Goal: Task Accomplishment & Management: Complete application form

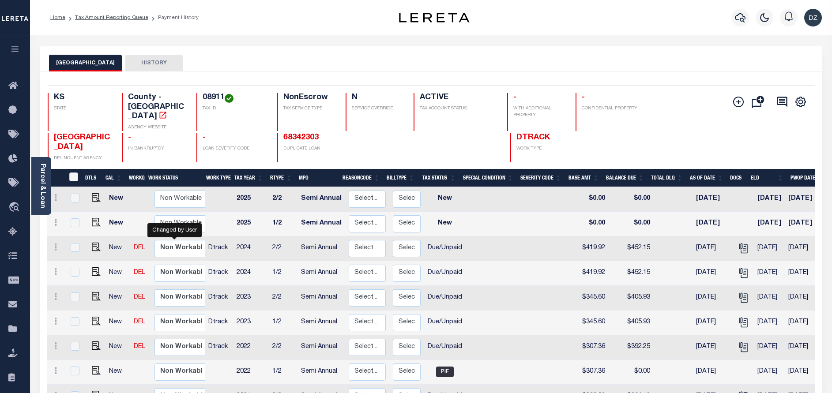
select select "true"
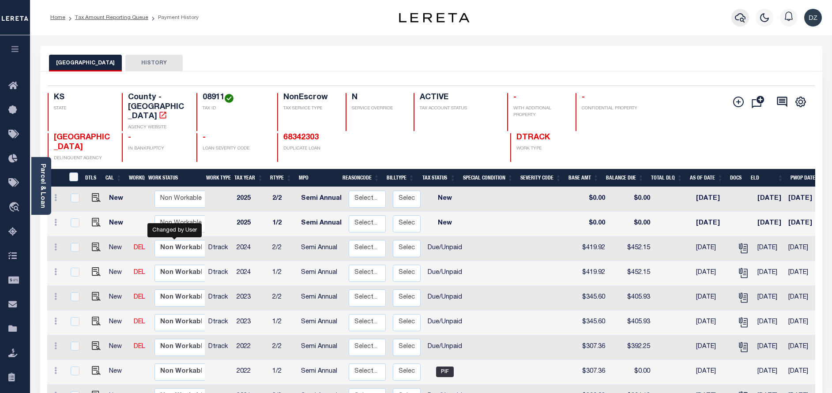
click at [732, 16] on button "button" at bounding box center [740, 18] width 18 height 18
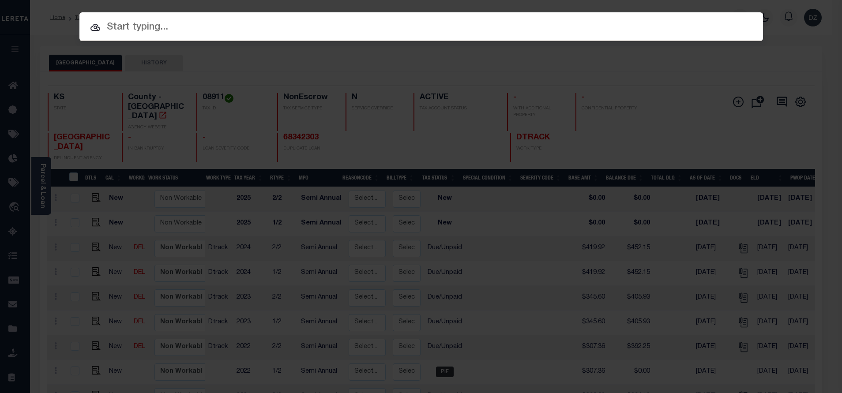
paste input "70066925"
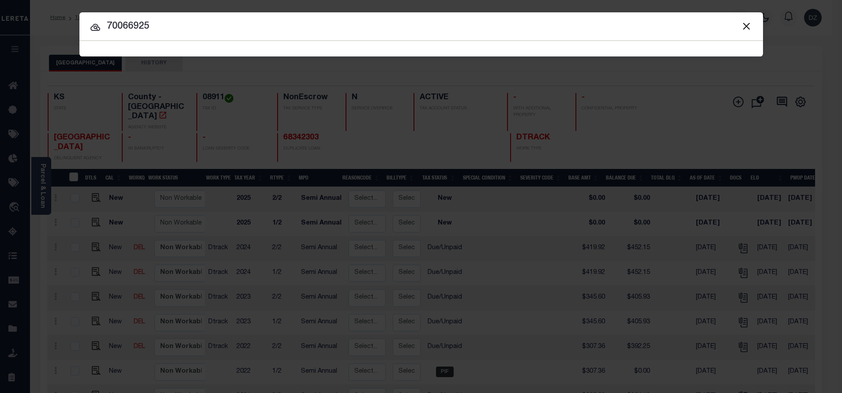
type input "70066925"
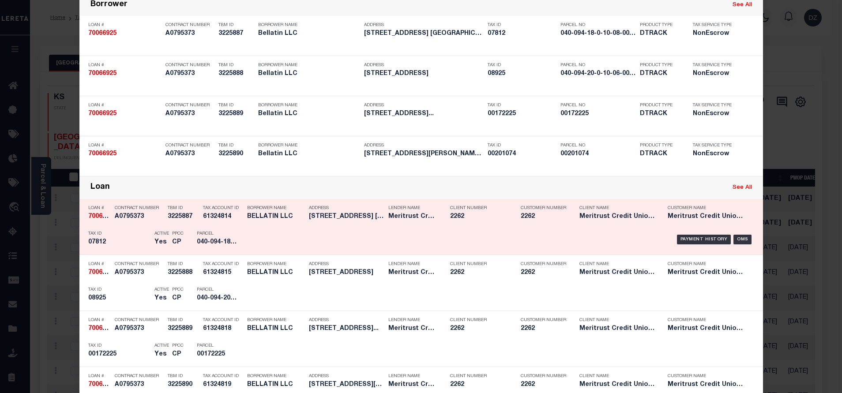
scroll to position [66, 0]
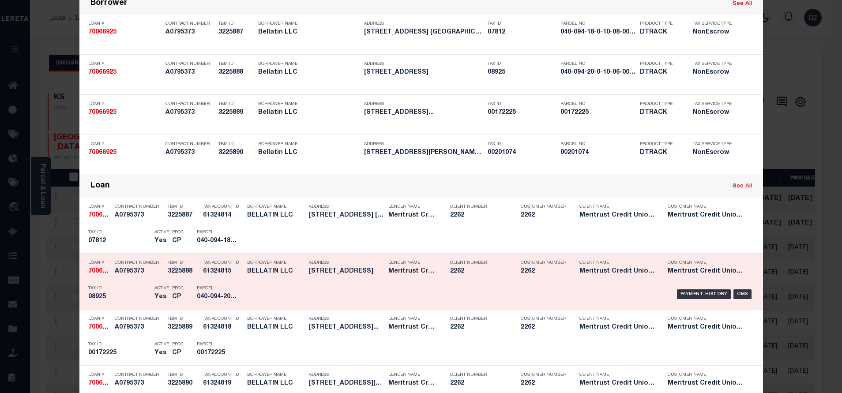
click at [681, 289] on div "Payment History OMS" at bounding box center [502, 294] width 504 height 26
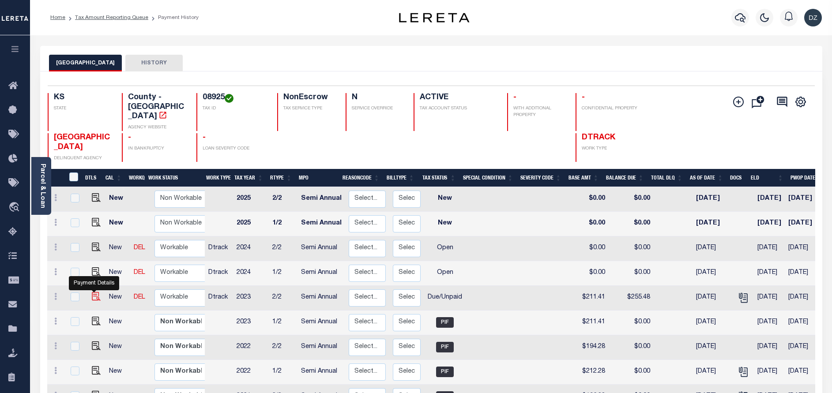
click at [94, 292] on img "" at bounding box center [96, 296] width 9 height 9
checkbox input "true"
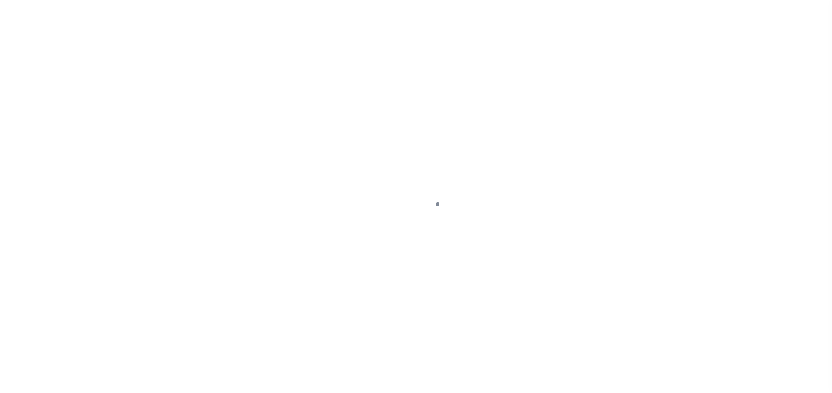
select select "DUE"
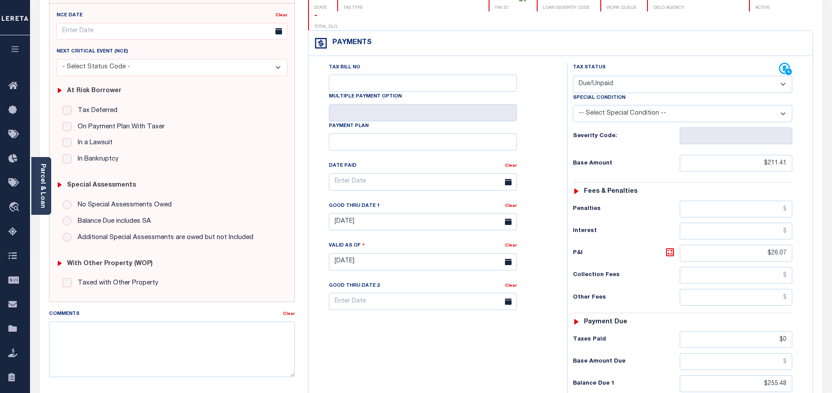
scroll to position [258, 0]
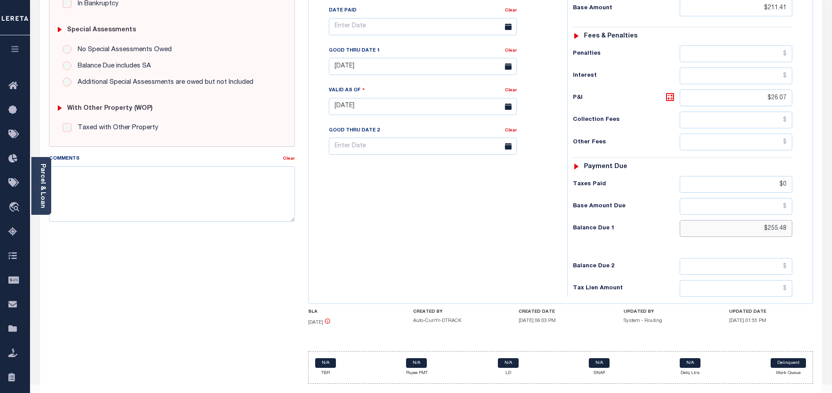
drag, startPoint x: 788, startPoint y: 211, endPoint x: 762, endPoint y: 212, distance: 26.0
click at [762, 220] on input "$255.48" at bounding box center [735, 228] width 112 height 17
paste input "255.72"
type input "$255.72"
type input "[DATE]"
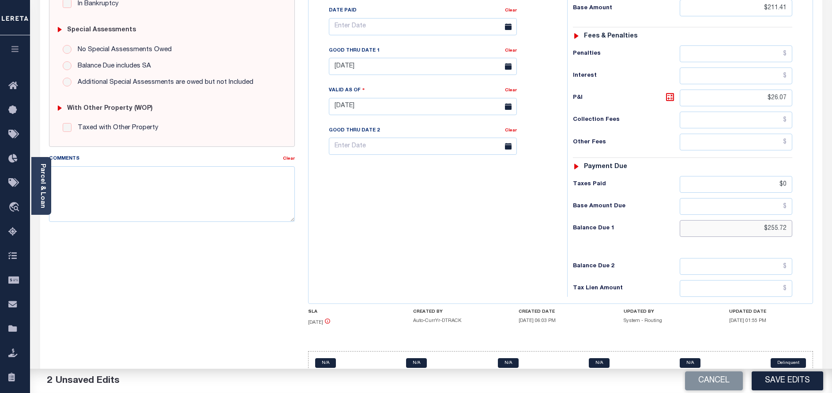
click at [777, 220] on input "$255.72" at bounding box center [735, 228] width 112 height 17
click at [776, 220] on input "$255.72" at bounding box center [735, 228] width 112 height 17
click at [670, 92] on icon at bounding box center [669, 97] width 11 height 11
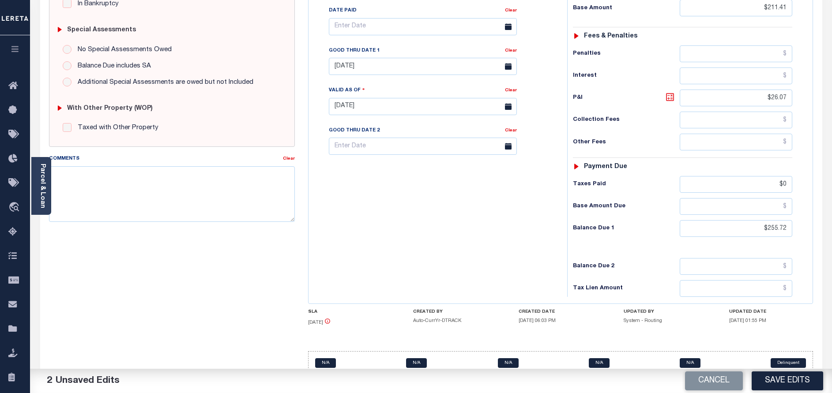
type input "$44.31"
click at [395, 58] on input "09/30/2024" at bounding box center [423, 66] width 188 height 17
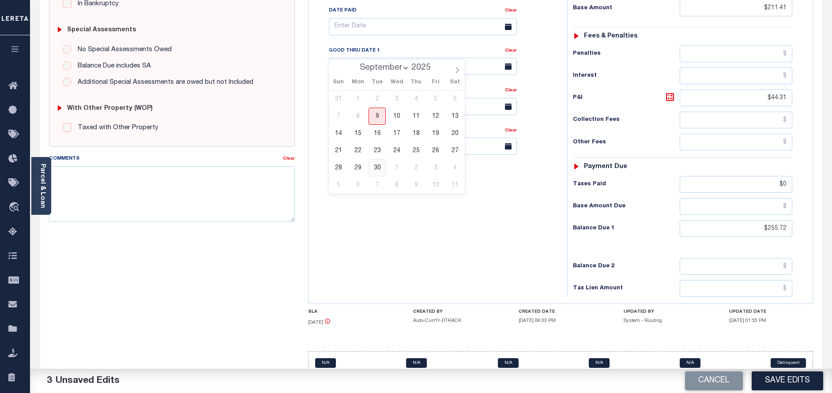
click at [377, 168] on span "30" at bounding box center [376, 167] width 17 height 17
type input "09/30/2025"
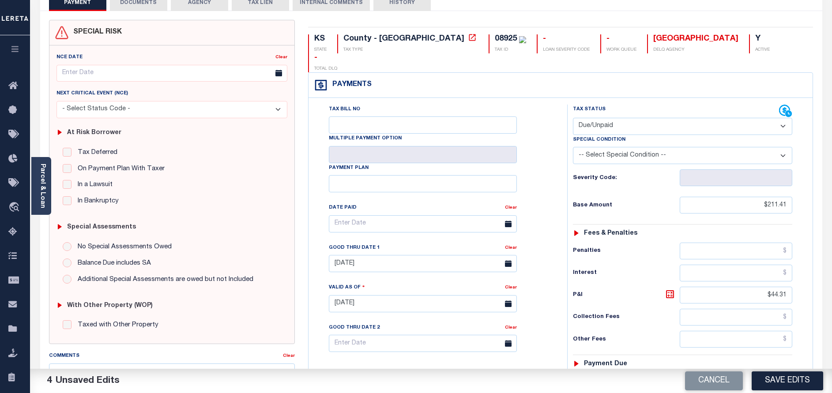
scroll to position [0, 0]
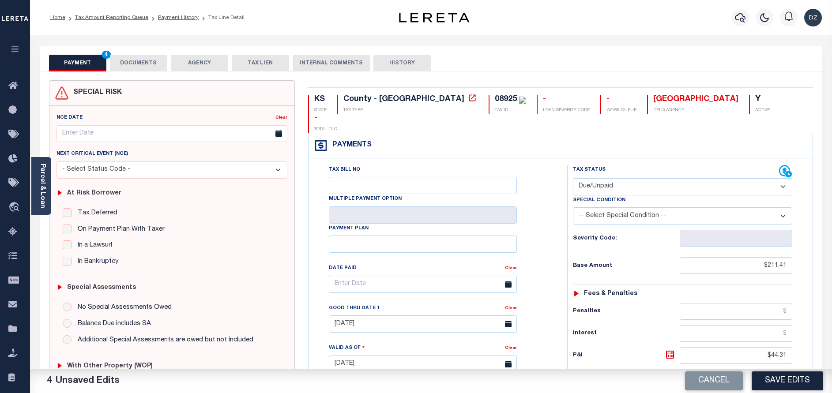
drag, startPoint x: 148, startPoint y: 200, endPoint x: 521, endPoint y: 184, distance: 373.1
click at [521, 184] on div "Tax Bill No Multiple Payment Option Payment Plan Clear" at bounding box center [435, 288] width 236 height 247
click at [136, 64] on button "DOCUMENTS" at bounding box center [138, 63] width 57 height 17
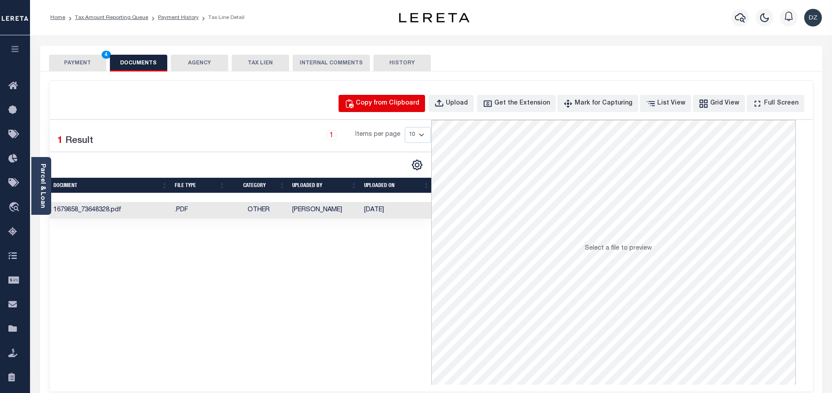
click at [419, 100] on div "Copy from Clipboard" at bounding box center [388, 104] width 64 height 10
select select "POP"
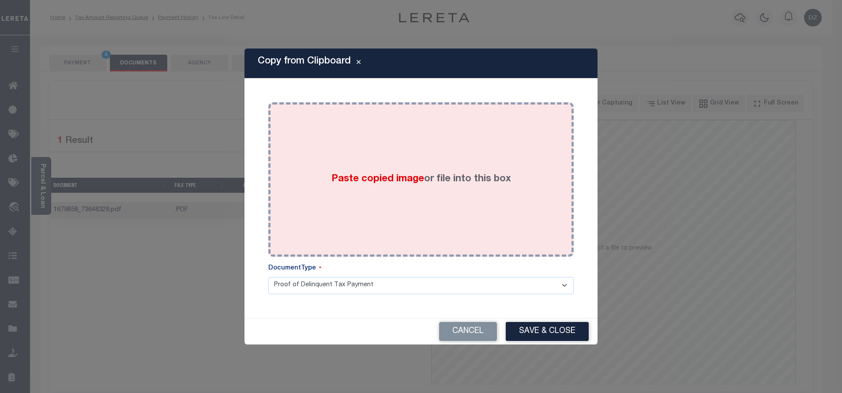
click at [450, 202] on div "Paste copied image or file into this box" at bounding box center [421, 179] width 292 height 141
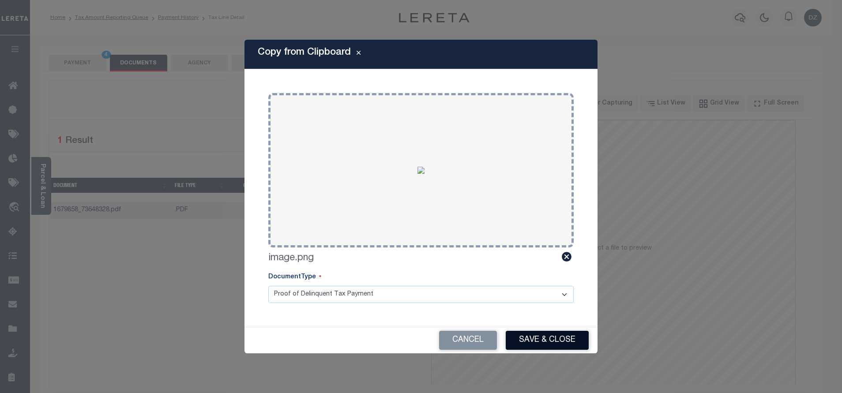
click at [526, 337] on button "Save & Close" at bounding box center [547, 340] width 83 height 19
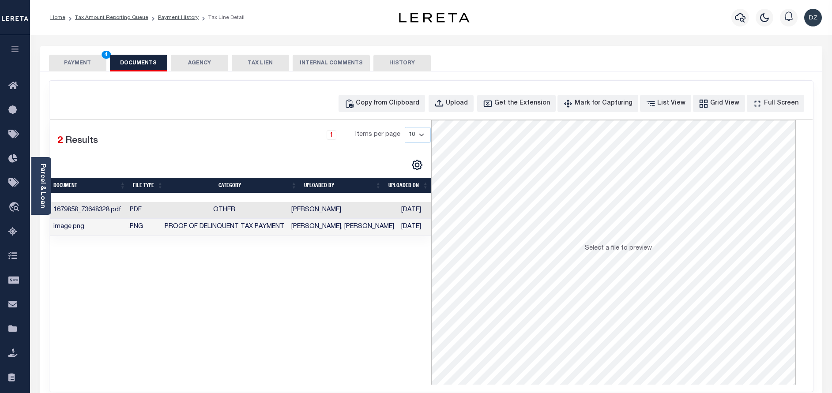
click at [92, 70] on button "PAYMENT 4" at bounding box center [77, 63] width 57 height 17
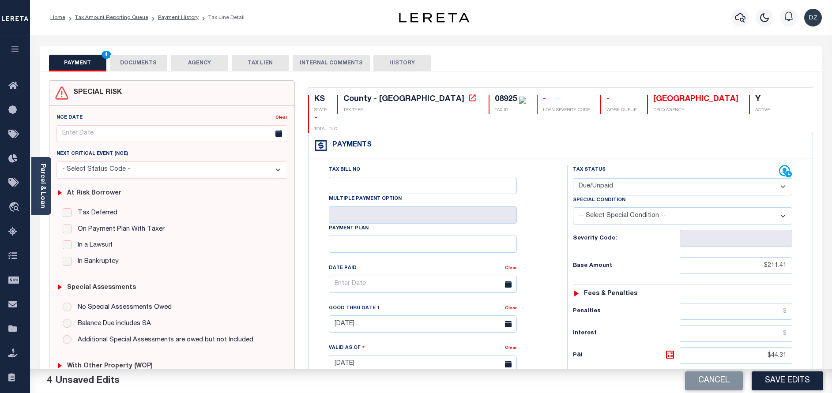
click at [766, 371] on div "Cancel Save Edits" at bounding box center [631, 381] width 401 height 25
click at [778, 378] on button "Save Edits" at bounding box center [786, 380] width 71 height 19
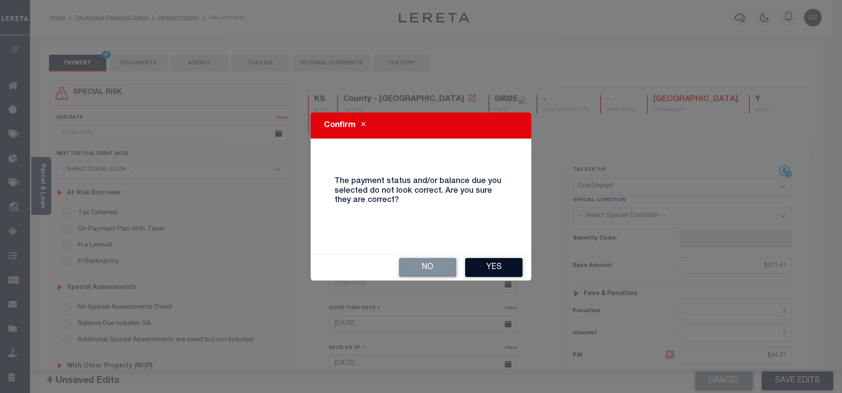
click at [503, 262] on button "Yes" at bounding box center [493, 267] width 57 height 19
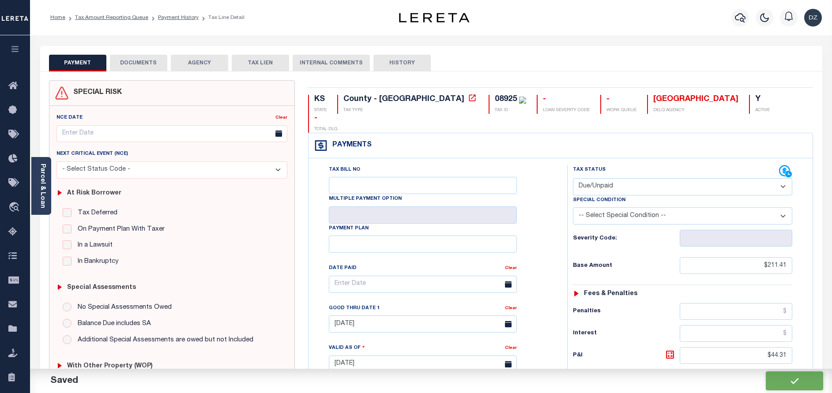
checkbox input "false"
type input "$211.41"
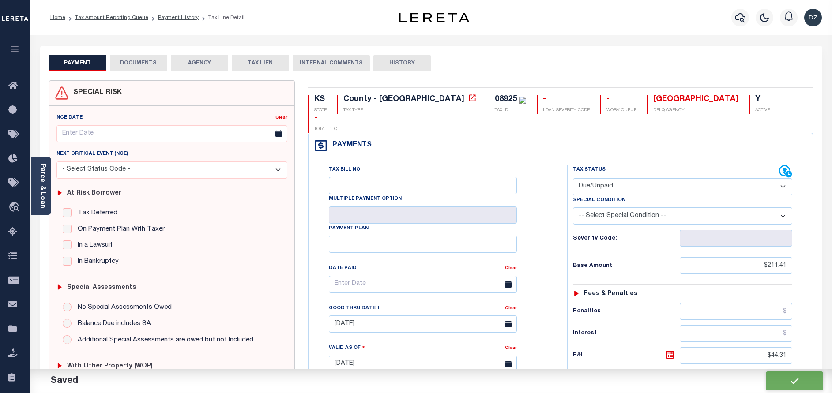
type input "$44.31"
type input "$0"
type input "$255.72"
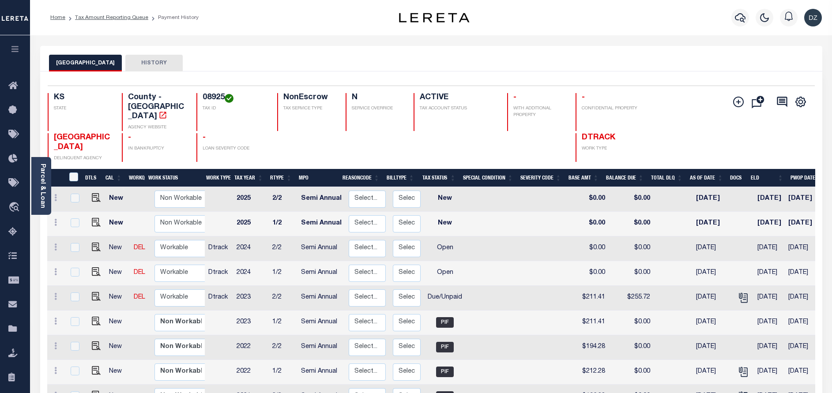
click at [89, 270] on link at bounding box center [93, 273] width 13 height 6
checkbox input "true"
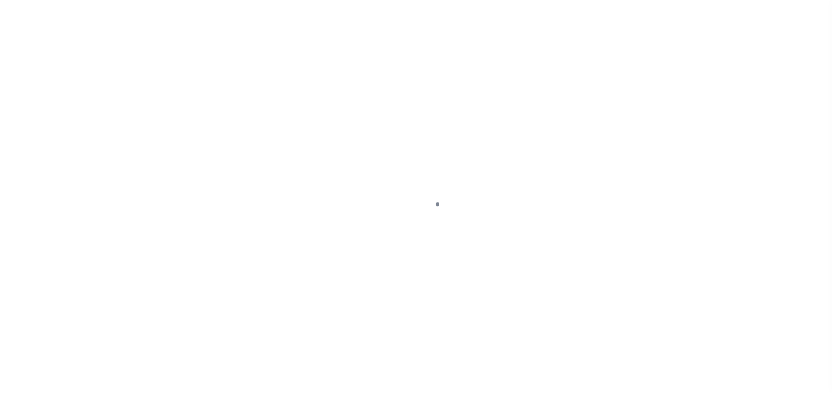
select select "OP2"
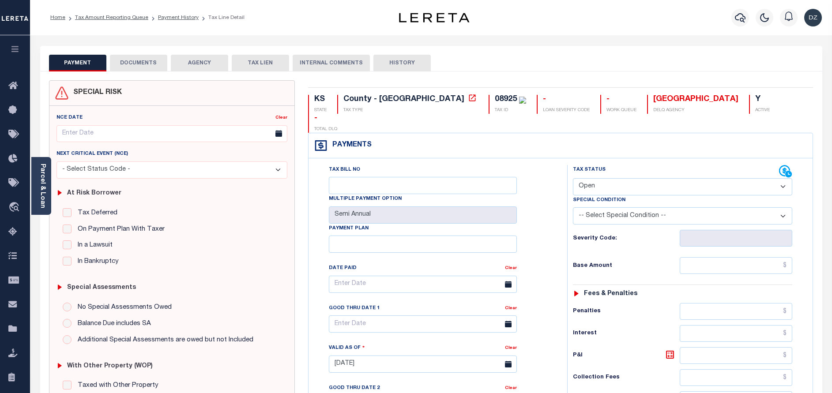
click at [739, 238] on div "Tax Status Status - Select Status Code -" at bounding box center [685, 360] width 236 height 390
click at [740, 257] on input "text" at bounding box center [735, 265] width 112 height 17
paste input "232.25"
type input "$232.25"
type input "[DATE]"
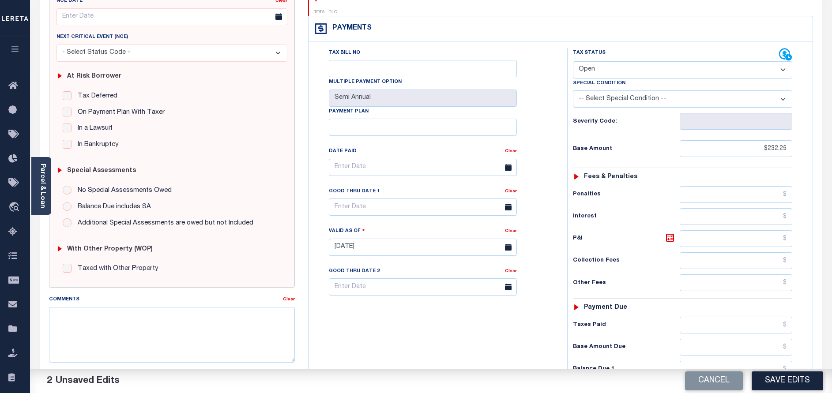
scroll to position [132, 0]
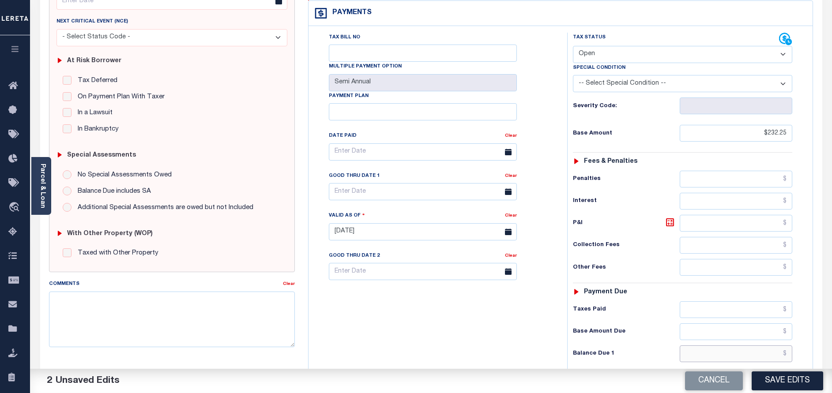
click at [752, 345] on input "text" at bounding box center [735, 353] width 112 height 17
paste input "253.65"
type input "$253.65"
click at [664, 217] on icon at bounding box center [669, 222] width 11 height 11
type input "$21.40"
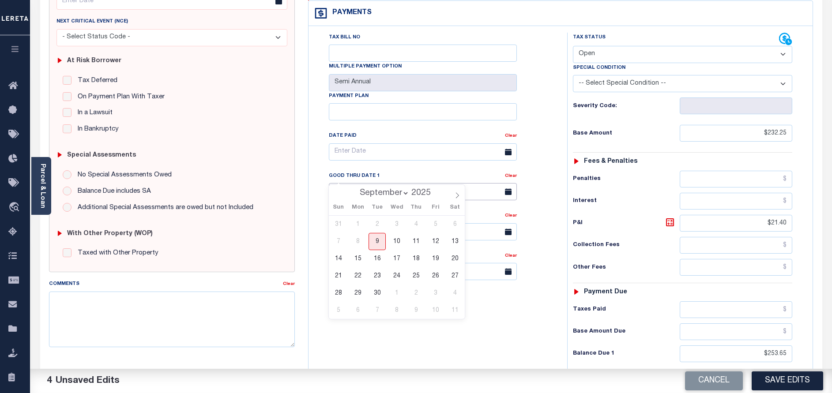
click at [386, 183] on input "text" at bounding box center [423, 191] width 188 height 17
click at [381, 291] on span "30" at bounding box center [376, 293] width 17 height 17
type input "09/30/2025"
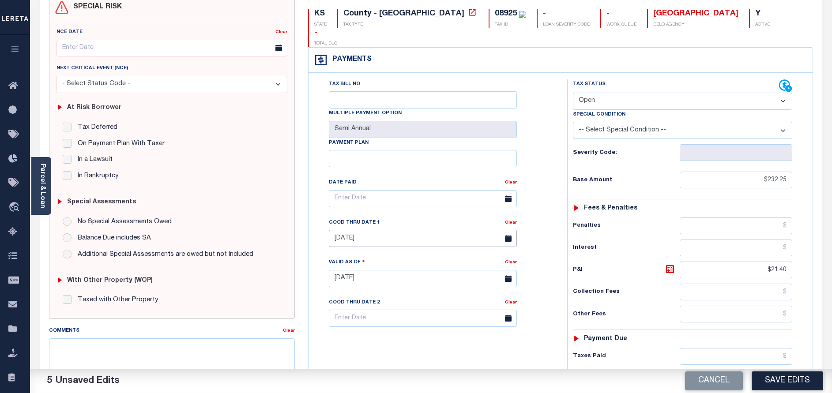
scroll to position [0, 0]
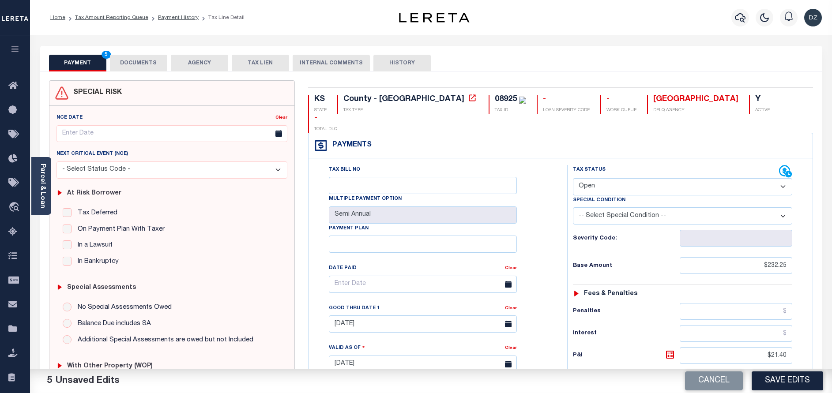
click at [145, 57] on button "DOCUMENTS" at bounding box center [138, 63] width 57 height 17
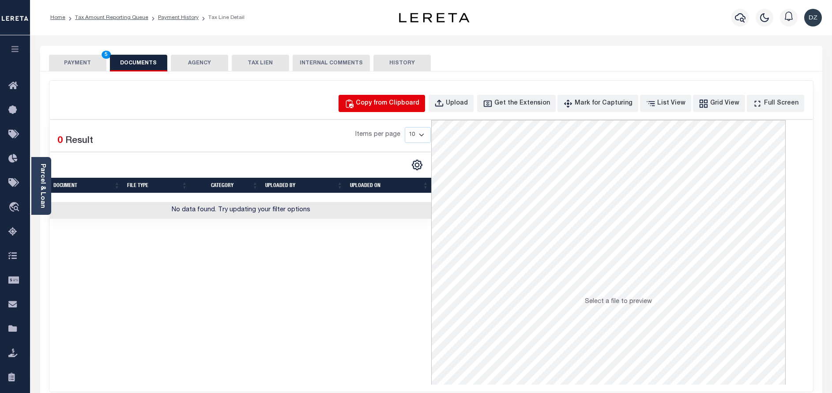
click at [394, 105] on div "Copy from Clipboard" at bounding box center [388, 104] width 64 height 10
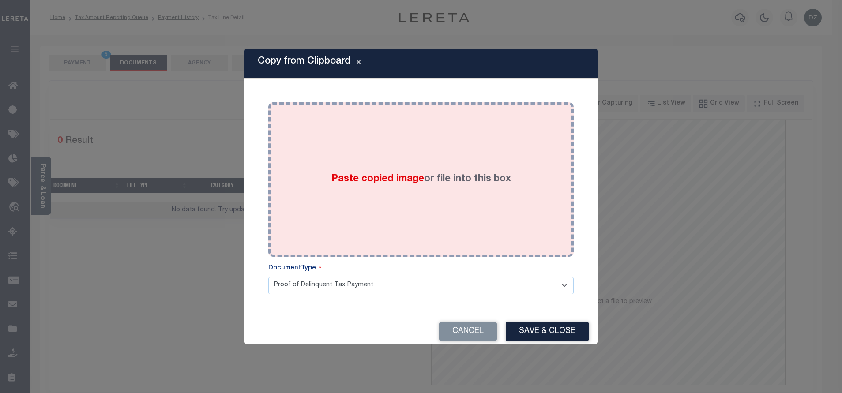
click at [390, 151] on div "Paste copied image or file into this box" at bounding box center [421, 179] width 292 height 141
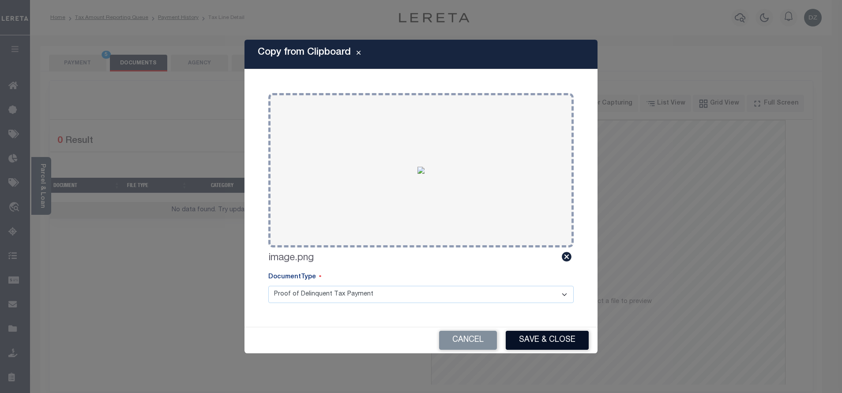
click at [524, 336] on button "Save & Close" at bounding box center [547, 340] width 83 height 19
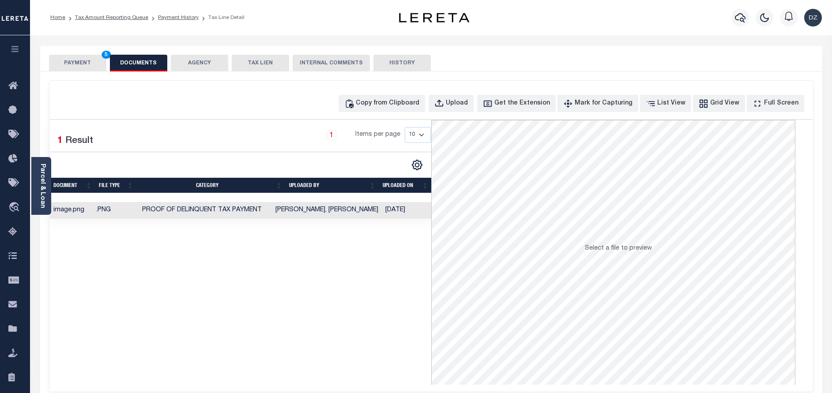
click at [76, 60] on button "PAYMENT 5" at bounding box center [77, 63] width 57 height 17
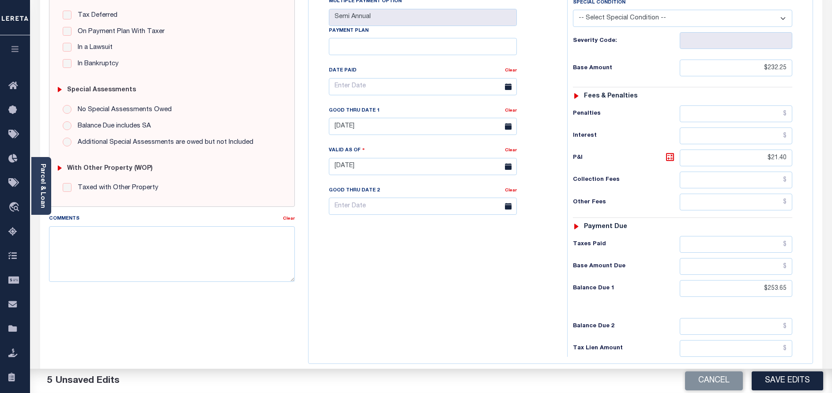
scroll to position [199, 0]
click at [783, 384] on button "Save Edits" at bounding box center [786, 380] width 71 height 19
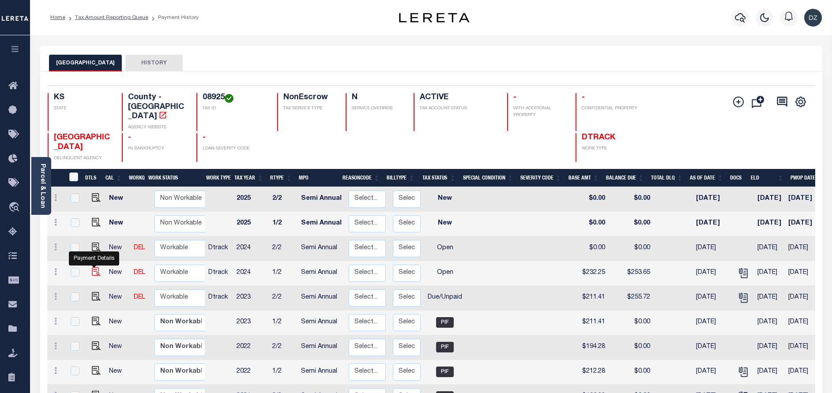
click at [95, 267] on img "" at bounding box center [96, 271] width 9 height 9
checkbox input "true"
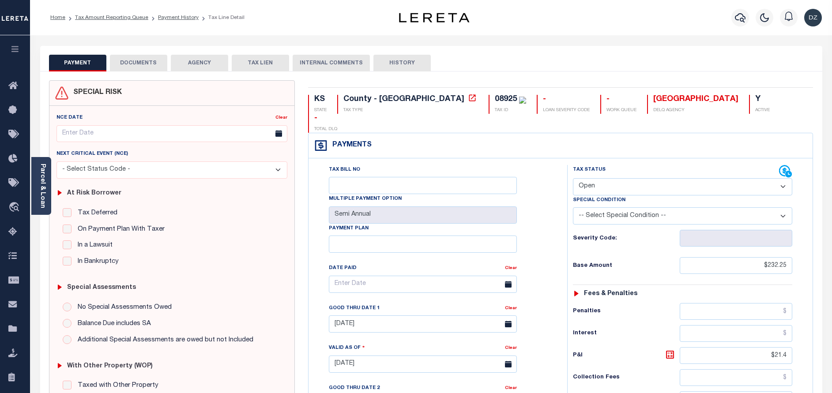
click at [607, 178] on select "- Select Status Code - Open Due/Unpaid Paid Incomplete No Tax Due Internal Refu…" at bounding box center [682, 186] width 219 height 17
select select "DUE"
click at [573, 178] on select "- Select Status Code - Open Due/Unpaid Paid Incomplete No Tax Due Internal Refu…" at bounding box center [682, 186] width 219 height 17
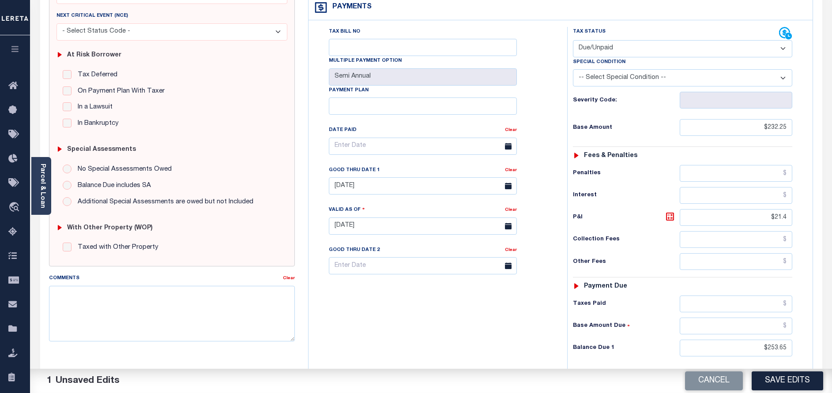
scroll to position [256, 0]
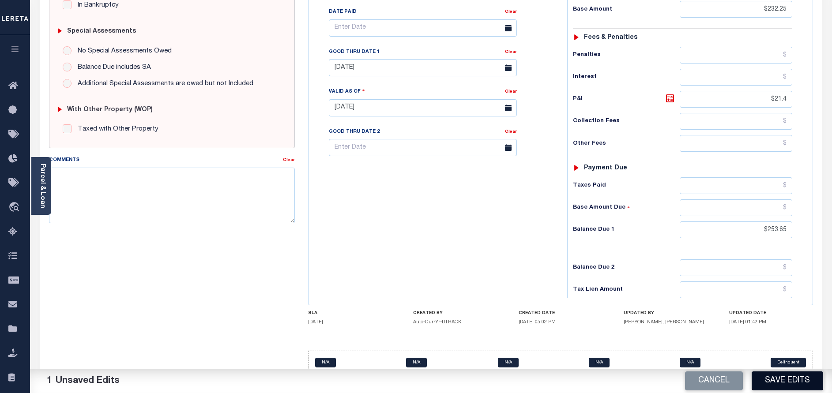
click at [781, 371] on button "Save Edits" at bounding box center [786, 380] width 71 height 19
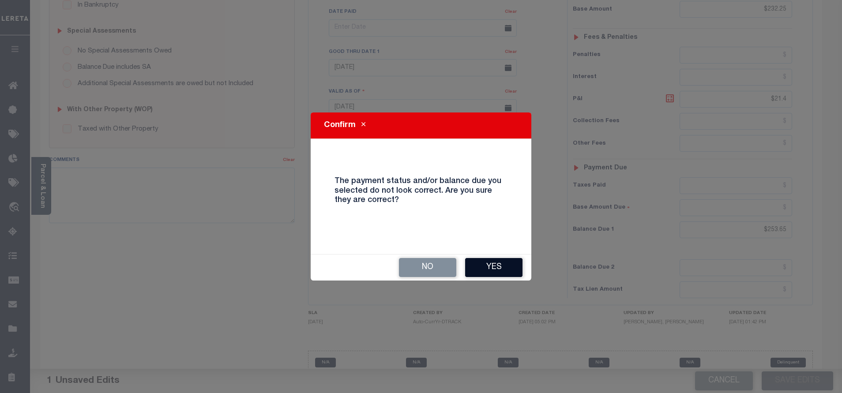
click at [484, 269] on button "Yes" at bounding box center [493, 267] width 57 height 19
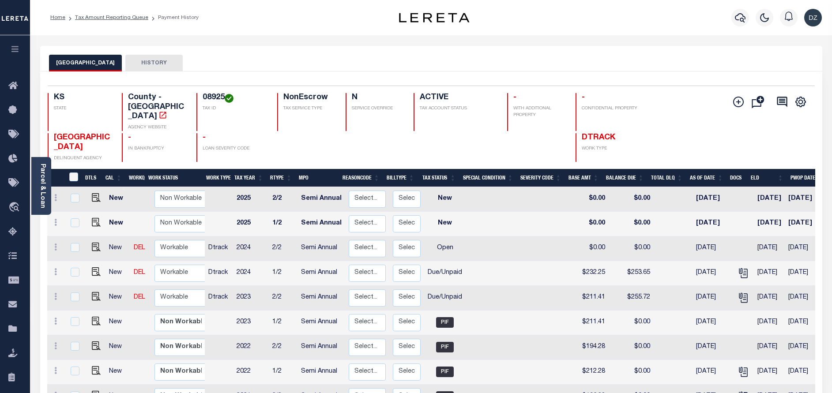
click at [87, 245] on link at bounding box center [93, 248] width 13 height 6
checkbox input "true"
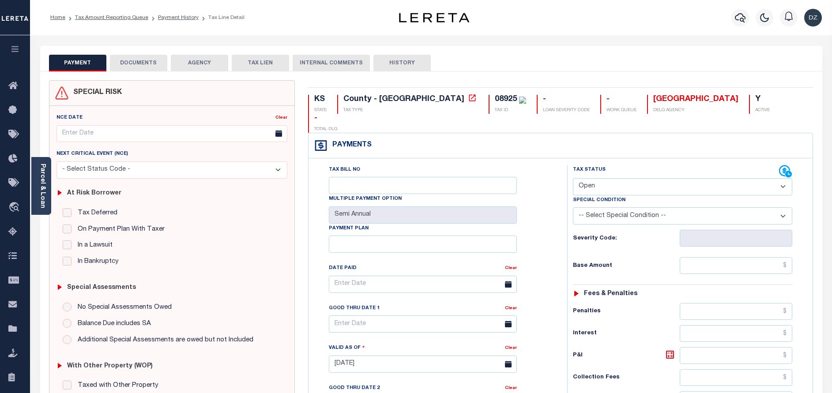
click at [608, 178] on select "- Select Status Code - Open Due/Unpaid Paid Incomplete No Tax Due Internal Refu…" at bounding box center [682, 186] width 219 height 17
select select "DUE"
click at [573, 178] on select "- Select Status Code - Open Due/Unpaid Paid Incomplete No Tax Due Internal Refu…" at bounding box center [682, 186] width 219 height 17
type input "[DATE]"
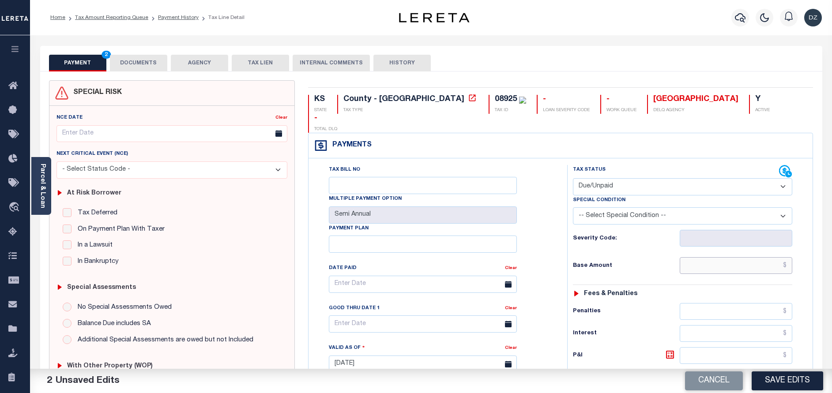
click at [744, 257] on input "text" at bounding box center [735, 265] width 112 height 17
type input "$232.25"
type input "$253.65"
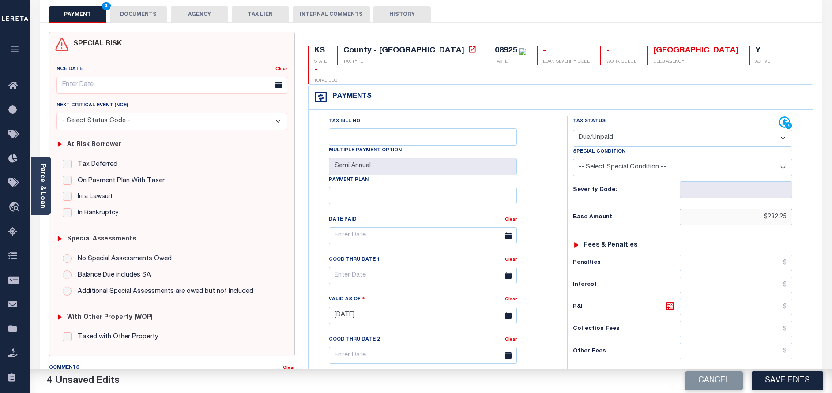
scroll to position [199, 0]
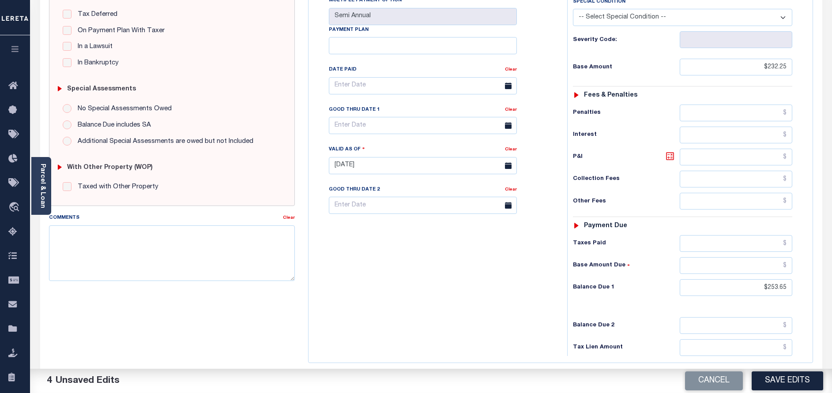
click at [669, 151] on icon at bounding box center [669, 156] width 11 height 11
type input "$21.40"
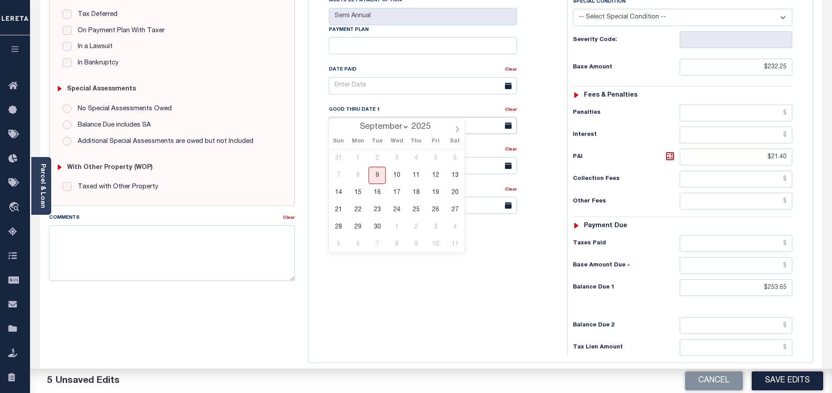
click at [369, 117] on input "text" at bounding box center [423, 125] width 188 height 17
click at [376, 224] on span "30" at bounding box center [376, 226] width 17 height 17
type input "09/30/2025"
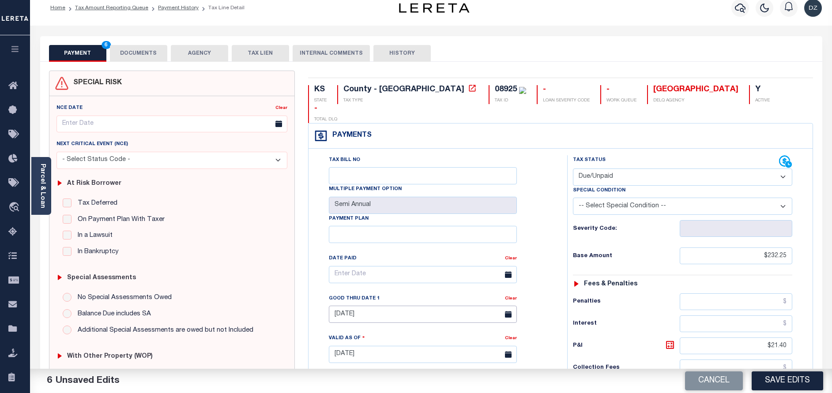
scroll to position [0, 0]
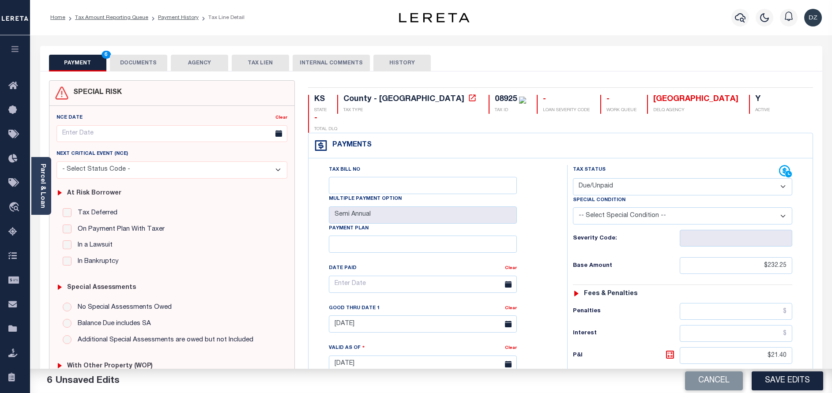
click at [137, 62] on button "DOCUMENTS" at bounding box center [138, 63] width 57 height 17
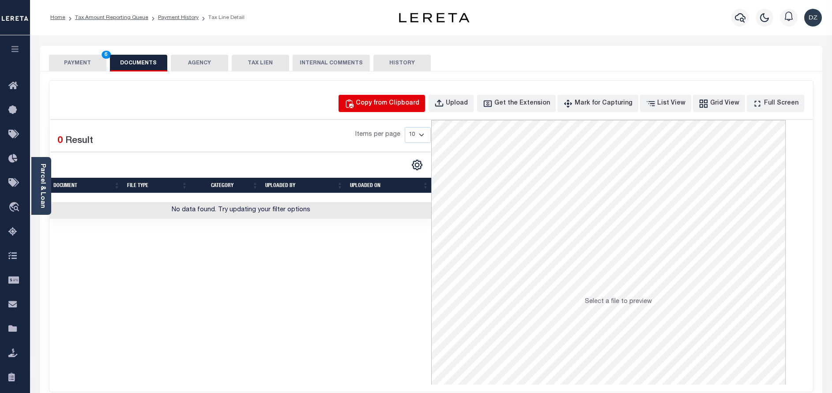
click at [415, 110] on button "Copy from Clipboard" at bounding box center [381, 103] width 86 height 17
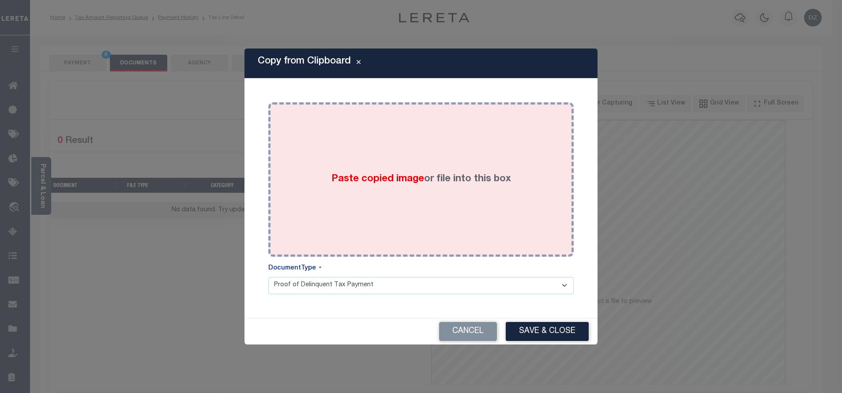
click at [412, 146] on div "Paste copied image or file into this box" at bounding box center [421, 179] width 292 height 141
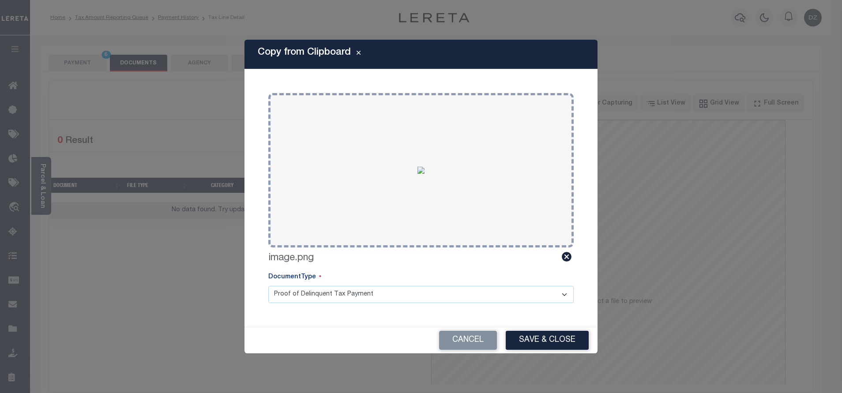
drag, startPoint x: 521, startPoint y: 344, endPoint x: 390, endPoint y: 285, distance: 144.2
click at [521, 343] on button "Save & Close" at bounding box center [547, 340] width 83 height 19
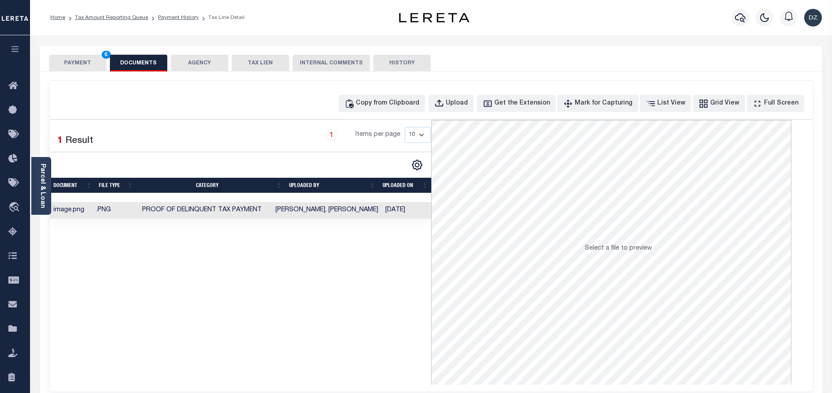
click at [67, 59] on button "PAYMENT 6" at bounding box center [77, 63] width 57 height 17
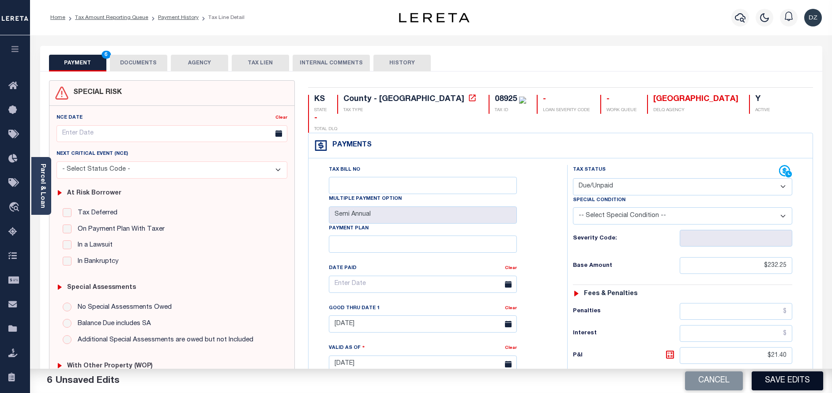
click at [776, 378] on button "Save Edits" at bounding box center [786, 380] width 71 height 19
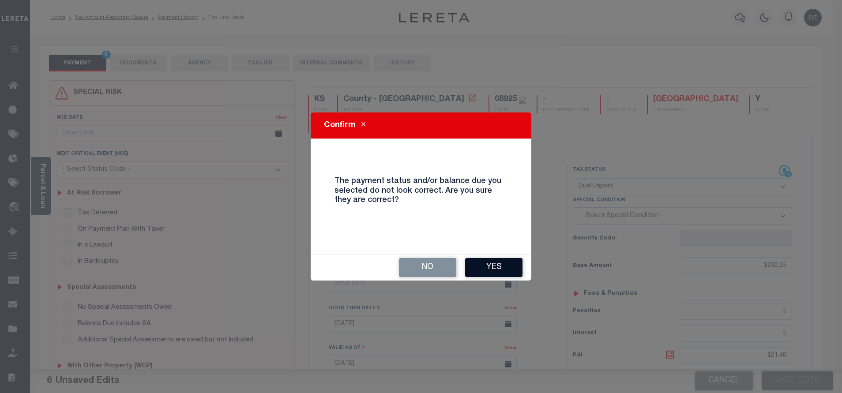
click at [481, 270] on button "Yes" at bounding box center [493, 267] width 57 height 19
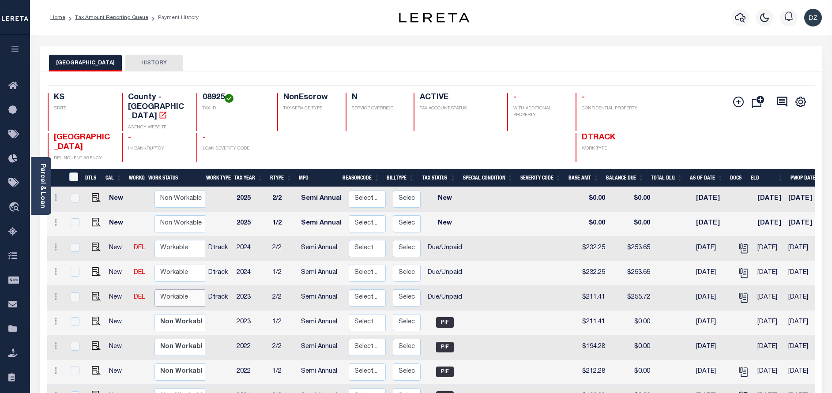
click at [184, 289] on select "Non Workable Workable" at bounding box center [180, 297] width 53 height 17
checkbox input "true"
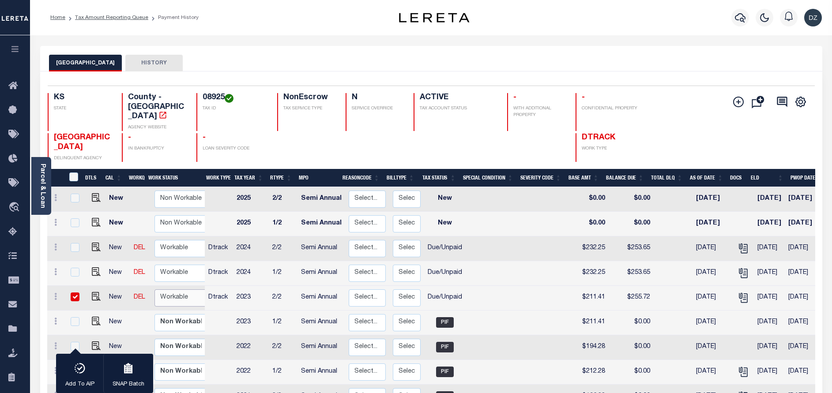
select select "true"
click at [154, 289] on select "Non Workable Workable" at bounding box center [180, 297] width 53 height 17
checkbox input "false"
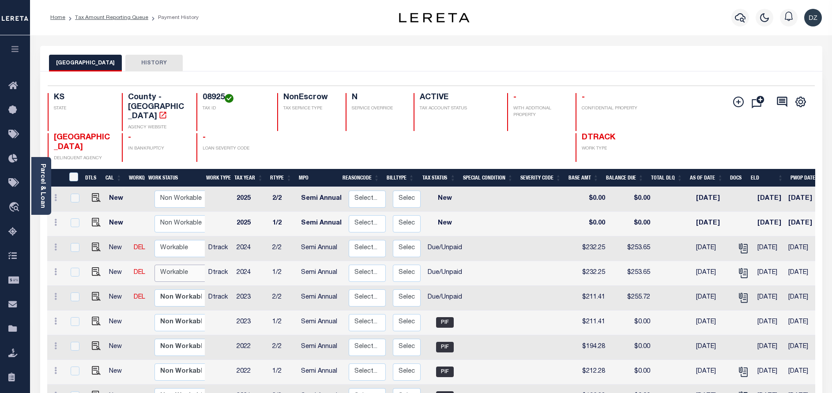
click at [168, 265] on select "Non Workable Workable" at bounding box center [180, 273] width 53 height 17
checkbox input "true"
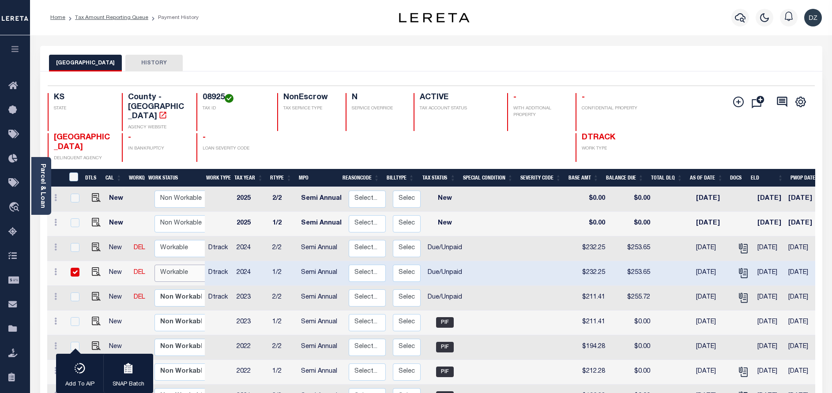
select select "true"
click at [154, 265] on select "Non Workable Workable" at bounding box center [180, 273] width 53 height 17
checkbox input "false"
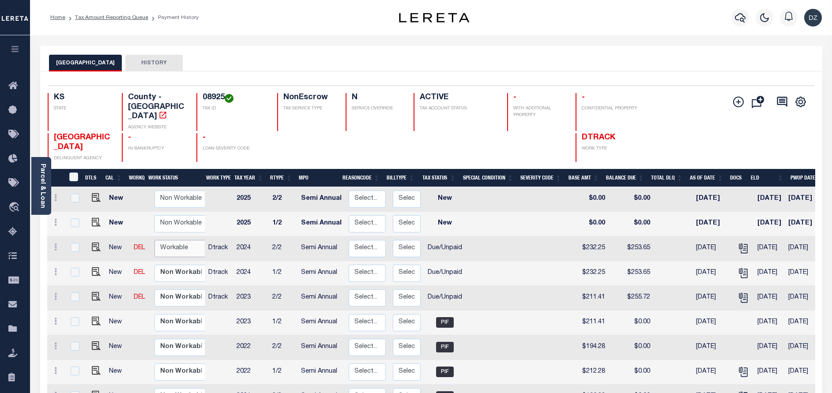
click at [163, 240] on select "Non Workable Workable" at bounding box center [180, 248] width 53 height 17
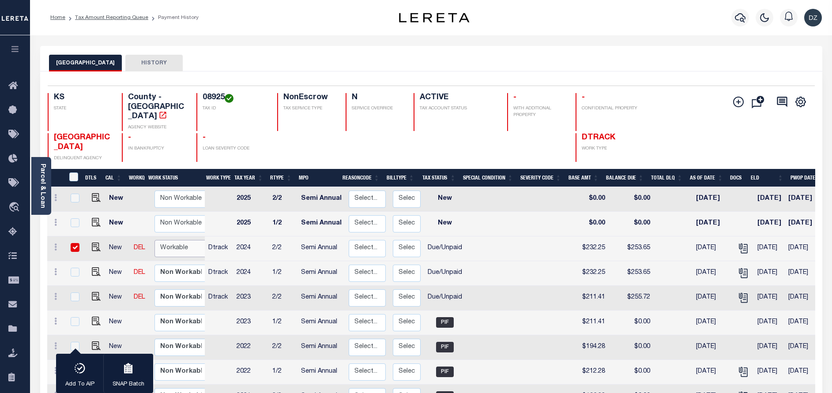
checkbox input "true"
select select "true"
click at [154, 240] on select "Non Workable Workable" at bounding box center [180, 248] width 53 height 17
checkbox input "false"
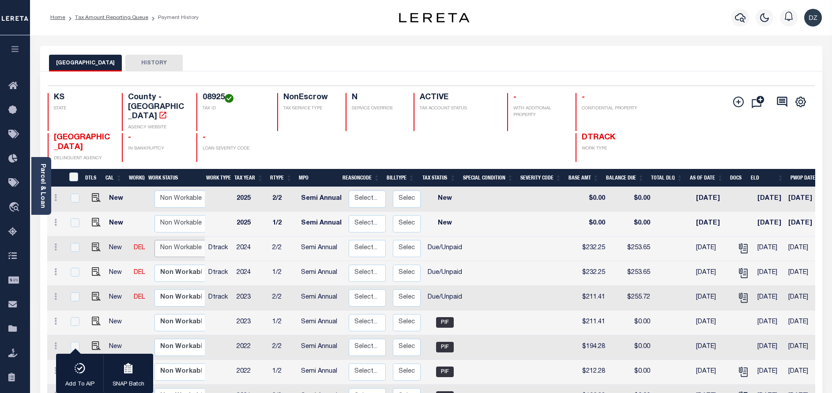
checkbox input "false"
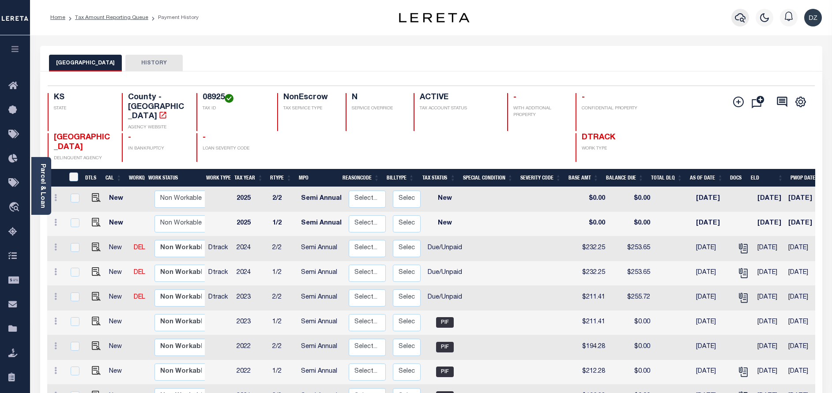
click at [736, 19] on icon "button" at bounding box center [740, 17] width 11 height 11
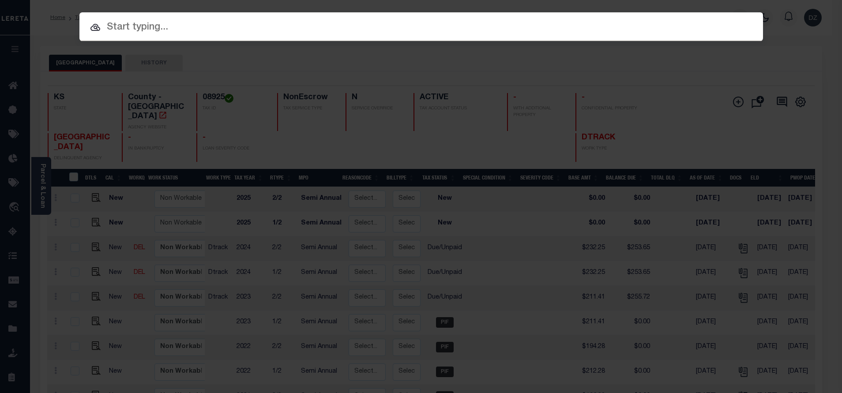
paste input "64986690"
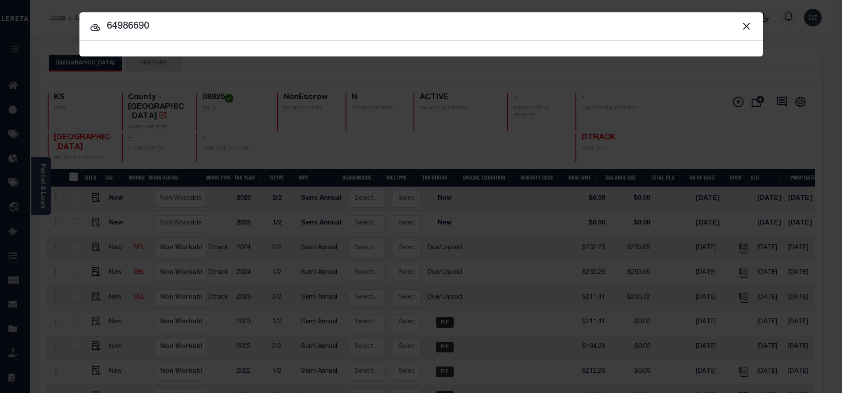
type input "64986690"
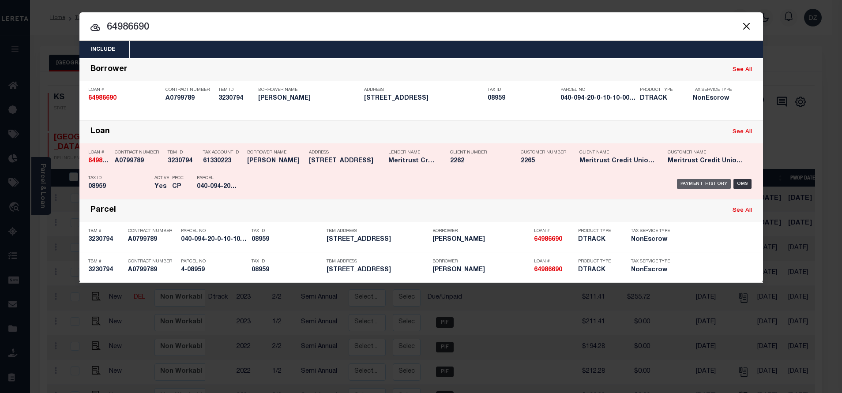
click at [694, 187] on div "Payment History" at bounding box center [704, 184] width 54 height 10
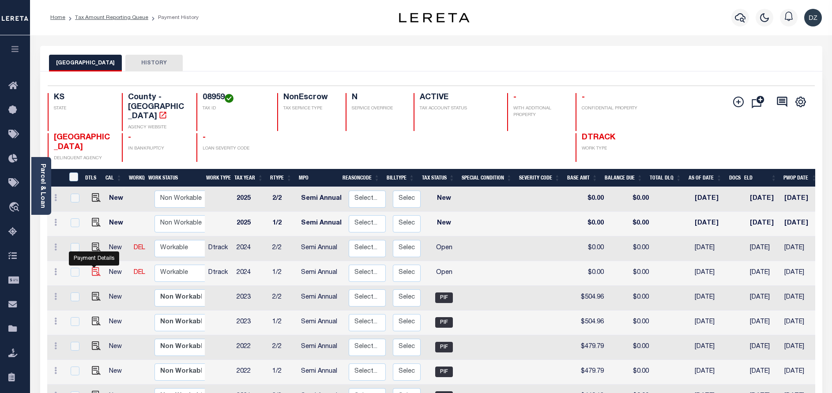
click at [94, 267] on img "" at bounding box center [96, 271] width 9 height 9
checkbox input "true"
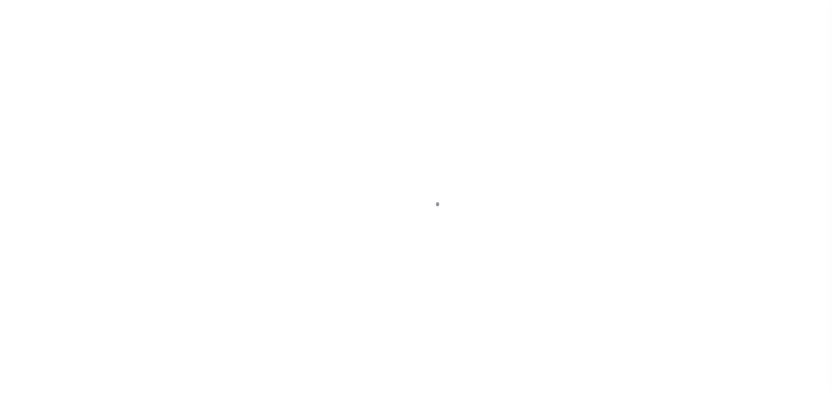
select select "OP2"
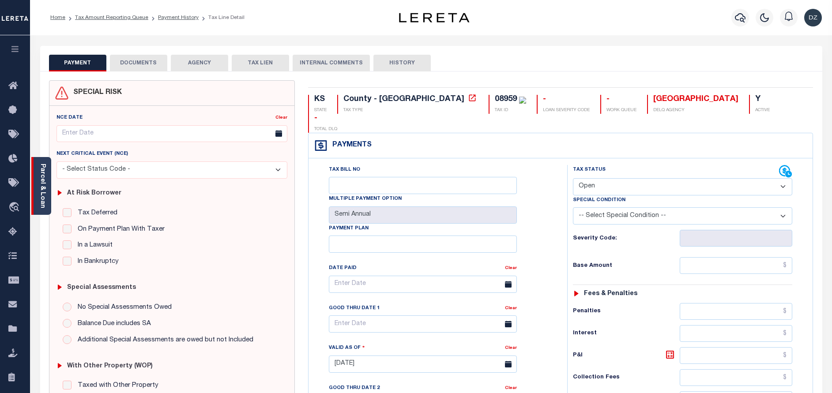
click at [47, 177] on div "Parcel & Loan" at bounding box center [41, 186] width 20 height 58
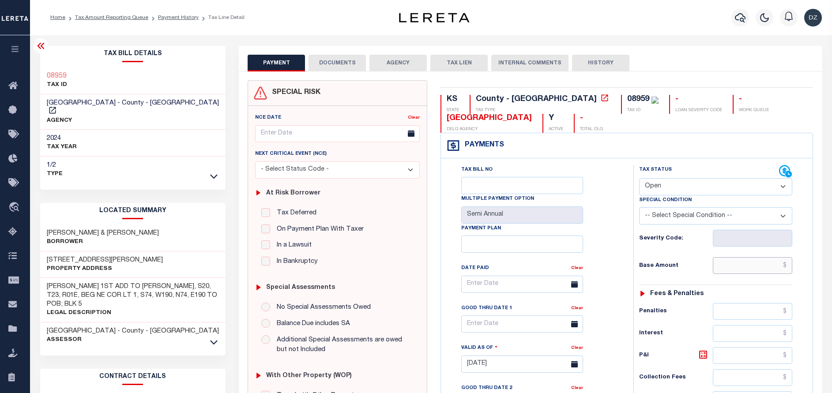
click at [741, 260] on input "text" at bounding box center [751, 265] width 79 height 17
paste input "507.26"
type input "$507.26"
type input "[DATE]"
click at [689, 191] on select "- Select Status Code - Open Due/Unpaid Paid Incomplete No Tax Due Internal Refu…" at bounding box center [715, 186] width 153 height 17
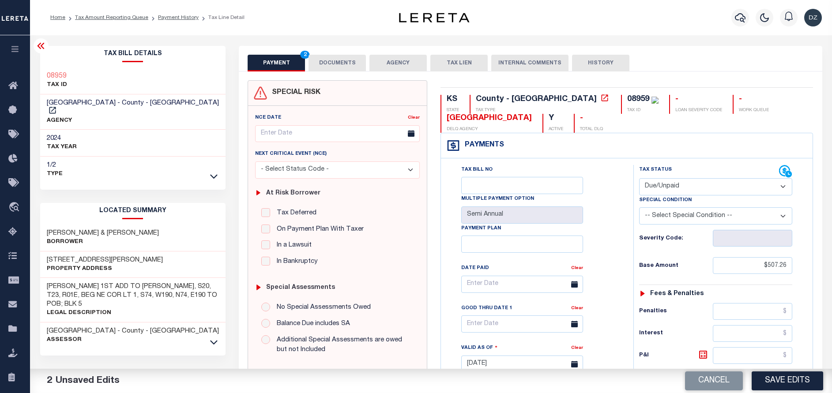
click at [639, 179] on select "- Select Status Code - Open Due/Unpaid Paid Incomplete No Tax Due Internal Refu…" at bounding box center [715, 186] width 153 height 17
click at [668, 246] on div "Severity Code:" at bounding box center [715, 238] width 153 height 17
click at [673, 183] on select "- Select Status Code - Open Due/Unpaid Paid Incomplete No Tax Due Internal Refu…" at bounding box center [715, 186] width 153 height 17
select select "PYD"
click at [639, 179] on select "- Select Status Code - Open Due/Unpaid Paid Incomplete No Tax Due Internal Refu…" at bounding box center [715, 186] width 153 height 17
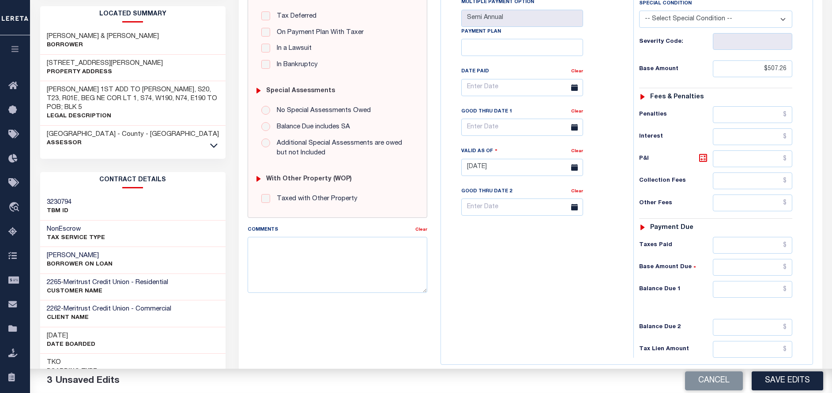
scroll to position [199, 0]
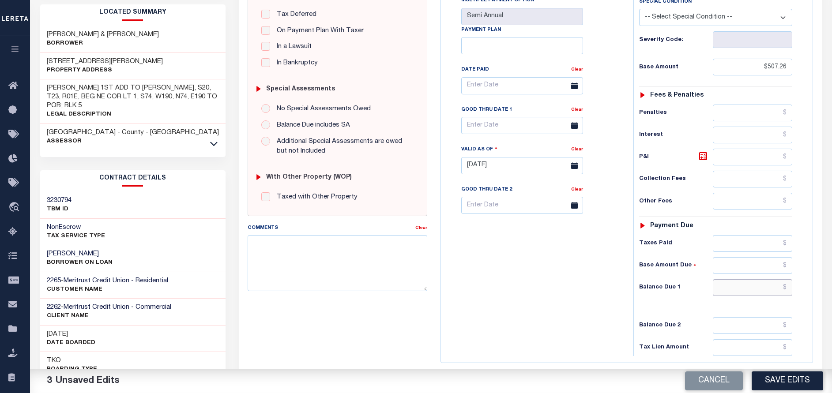
click at [749, 296] on input "text" at bounding box center [751, 287] width 79 height 17
type input "$0.00"
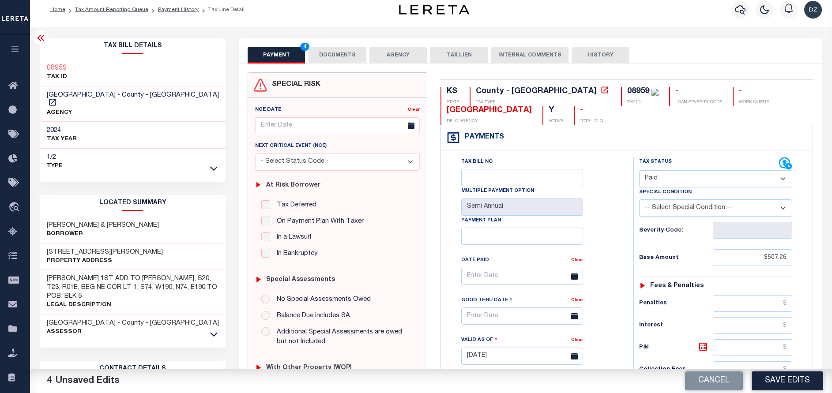
scroll to position [0, 0]
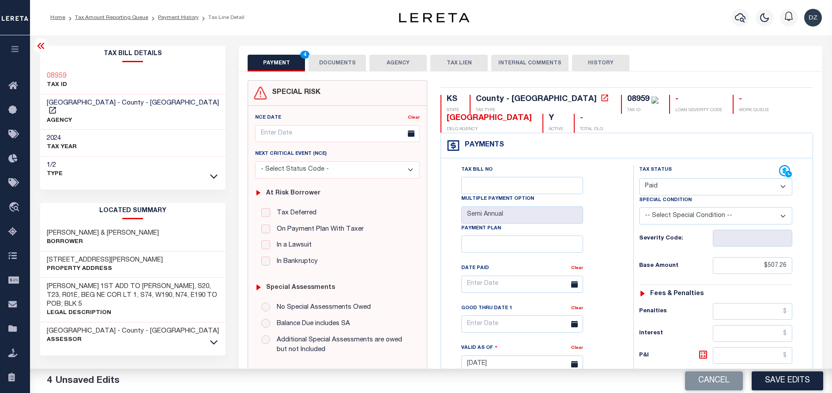
click at [362, 63] on button "DOCUMENTS" at bounding box center [336, 63] width 57 height 17
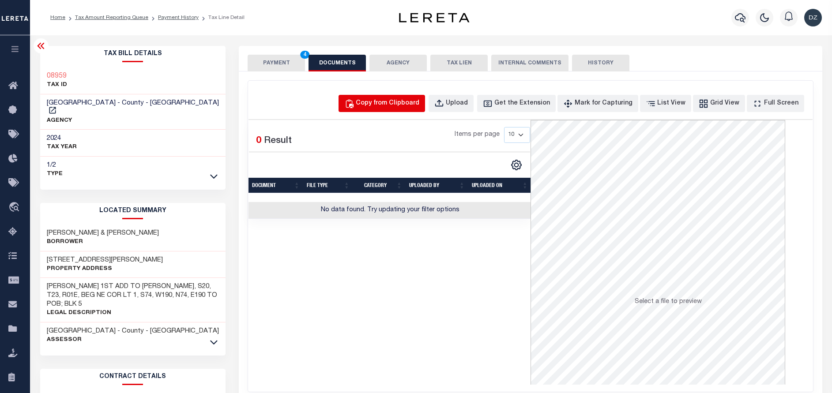
click at [405, 108] on div "Copy from Clipboard" at bounding box center [388, 104] width 64 height 10
select select "POP"
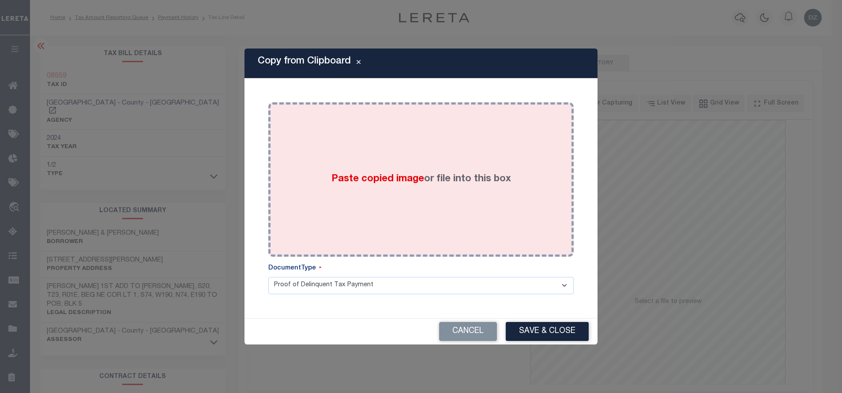
click at [426, 150] on div "Paste copied image or file into this box" at bounding box center [421, 179] width 292 height 141
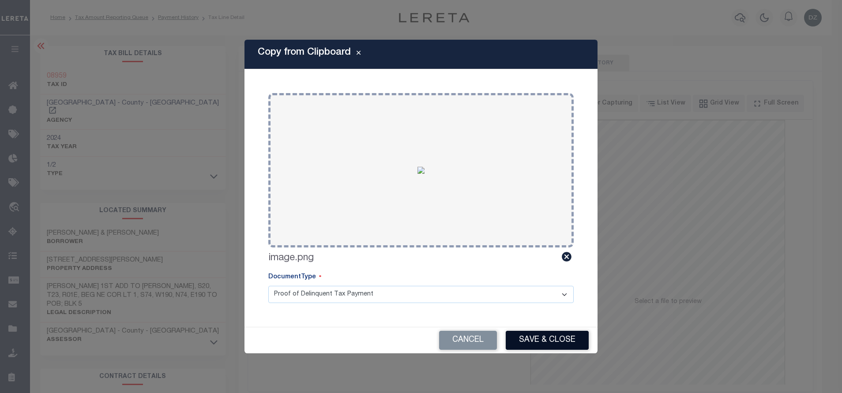
click at [532, 342] on button "Save & Close" at bounding box center [547, 340] width 83 height 19
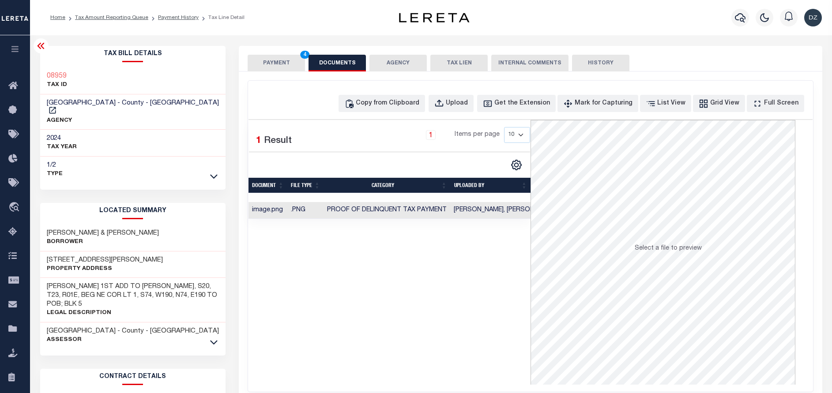
click at [274, 56] on button "PAYMENT 4" at bounding box center [275, 63] width 57 height 17
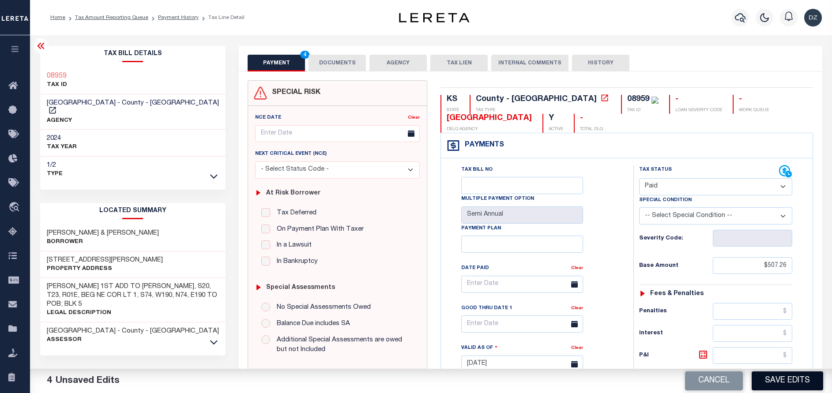
click at [776, 379] on button "Save Edits" at bounding box center [786, 380] width 71 height 19
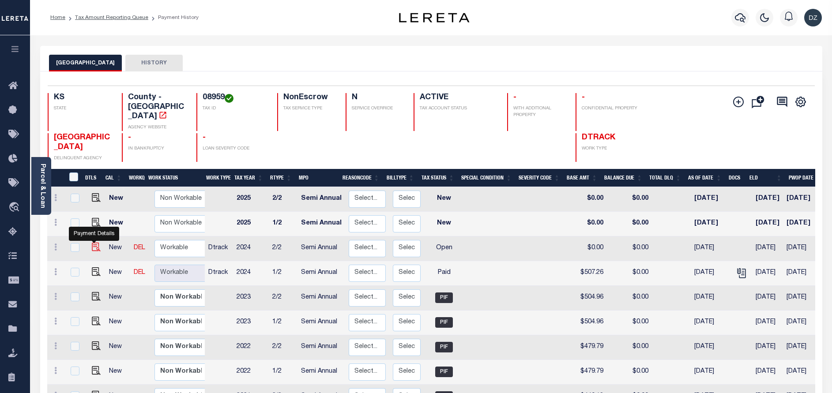
click at [96, 243] on img "" at bounding box center [96, 247] width 9 height 9
checkbox input "true"
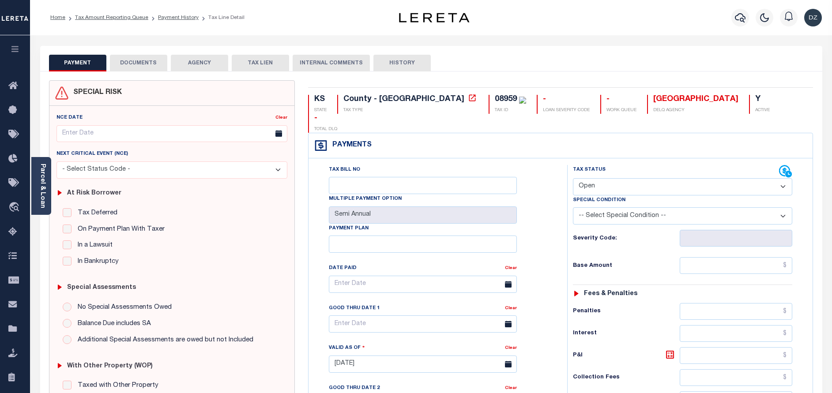
click at [606, 178] on select "- Select Status Code - Open Due/Unpaid Paid Incomplete No Tax Due Internal Refu…" at bounding box center [682, 186] width 219 height 17
select select "PYD"
click at [573, 178] on select "- Select Status Code - Open Due/Unpaid Paid Incomplete No Tax Due Internal Refu…" at bounding box center [682, 186] width 219 height 17
type input "[DATE]"
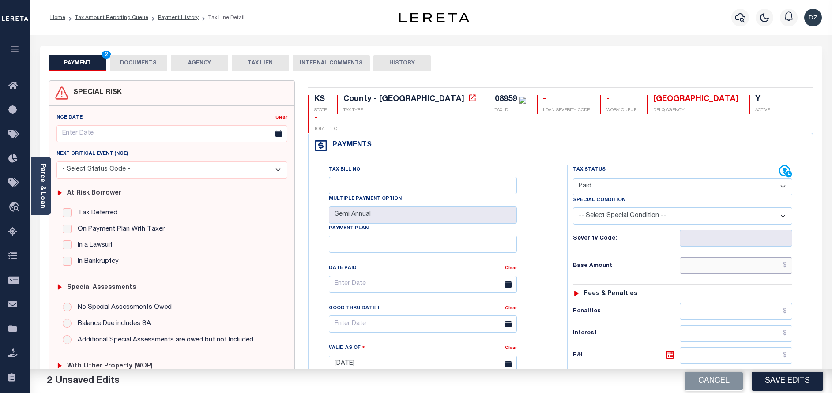
click at [717, 257] on input "text" at bounding box center [735, 265] width 112 height 17
type input "$507.26"
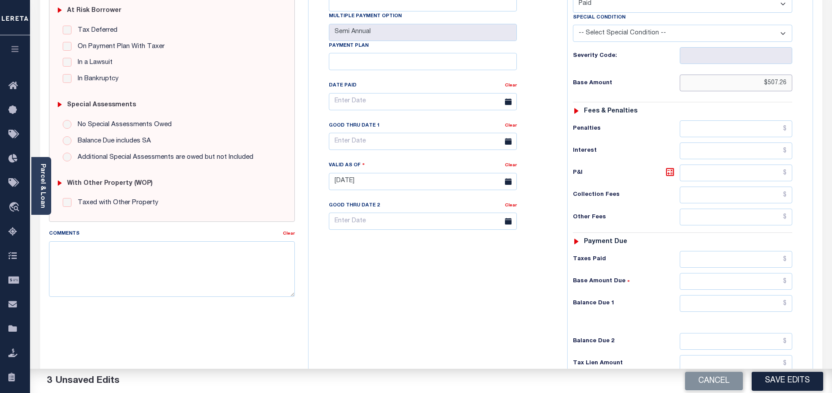
scroll to position [199, 0]
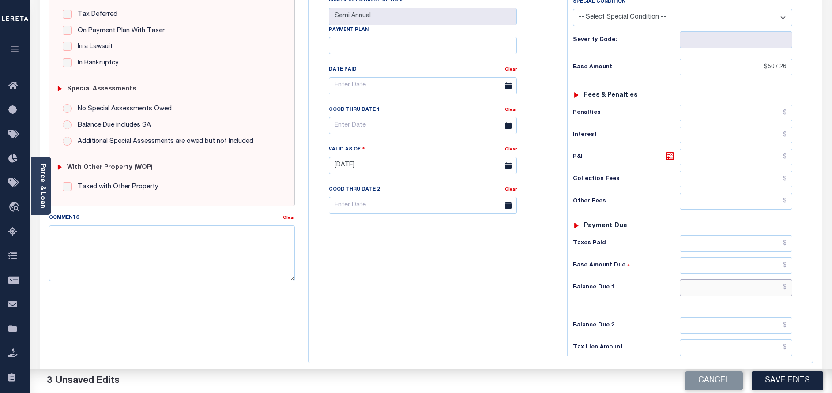
click at [732, 279] on input "text" at bounding box center [735, 287] width 112 height 17
type input "$0.00"
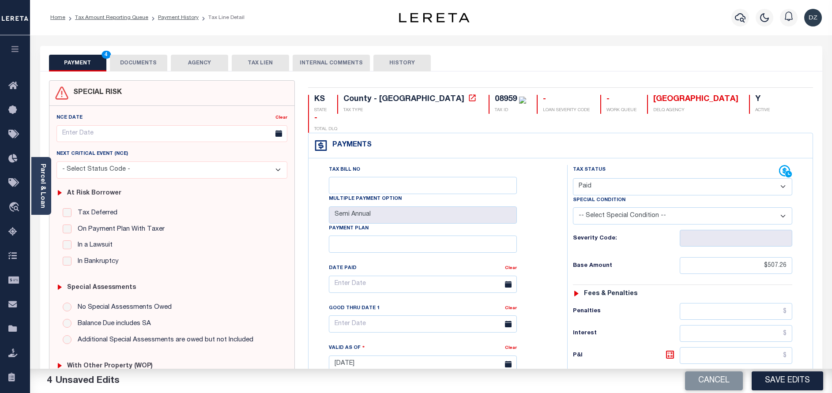
click at [123, 71] on button "DOCUMENTS" at bounding box center [138, 63] width 57 height 17
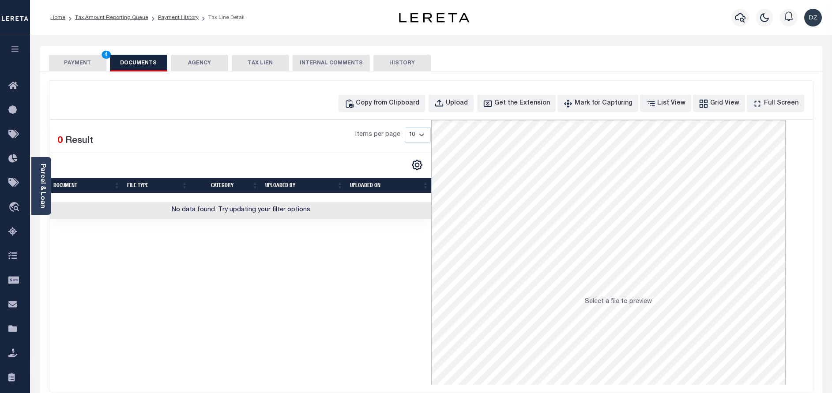
click at [425, 112] on div "Copy from Clipboard Upload Get the Extension Mark for Capturing Got it List Vie…" at bounding box center [430, 236] width 763 height 311
click at [419, 103] on div "Copy from Clipboard" at bounding box center [388, 104] width 64 height 10
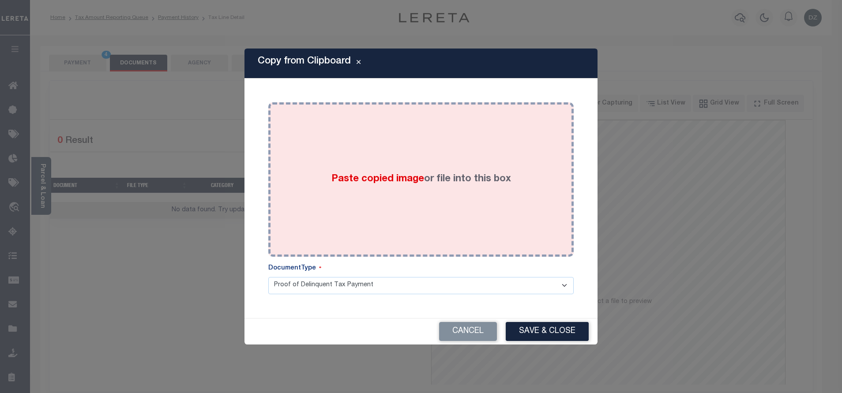
click at [421, 180] on span "Paste copied image" at bounding box center [377, 179] width 93 height 10
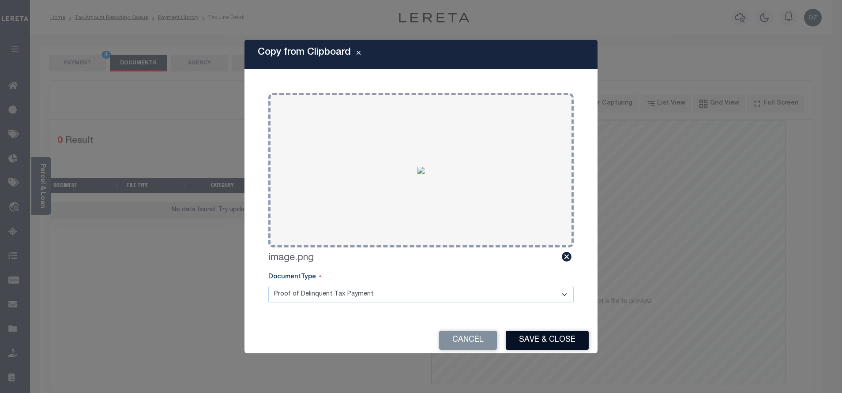
click at [516, 345] on button "Save & Close" at bounding box center [547, 340] width 83 height 19
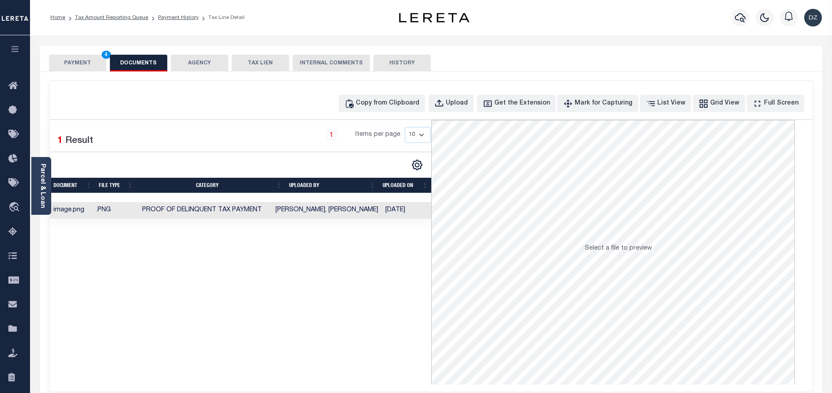
click at [61, 67] on button "PAYMENT 4" at bounding box center [77, 63] width 57 height 17
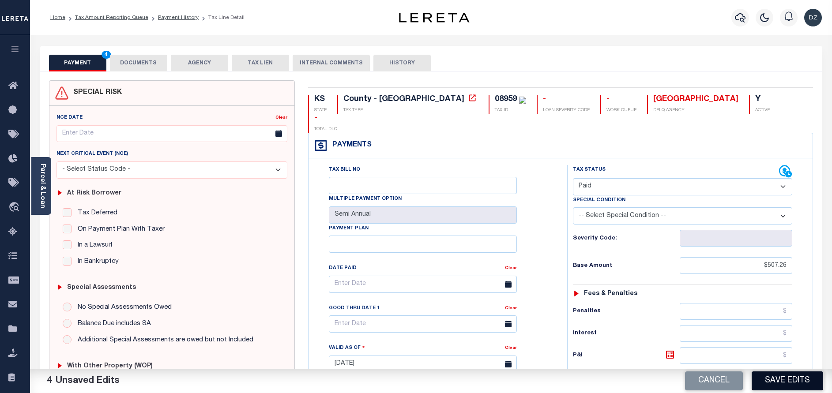
click at [781, 381] on button "Save Edits" at bounding box center [786, 380] width 71 height 19
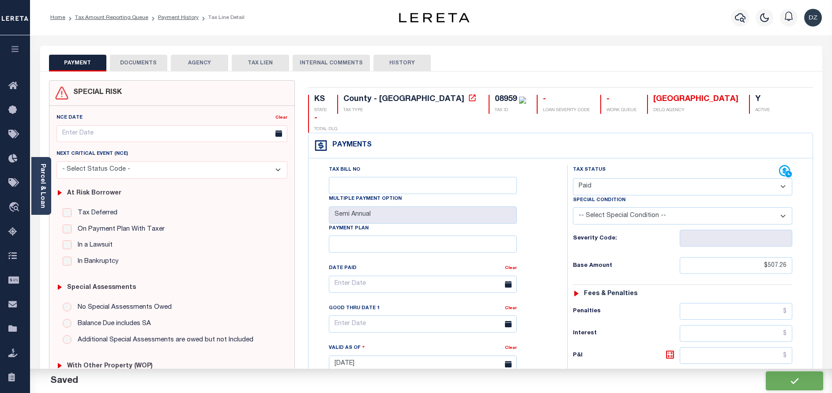
checkbox input "false"
type input "$507.26"
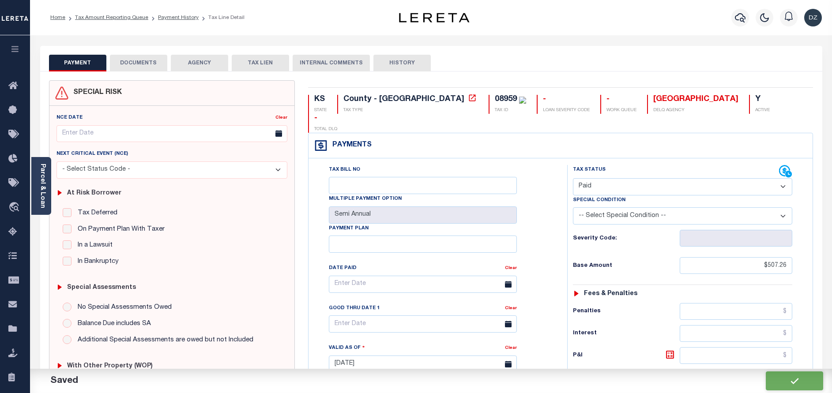
type input "$0"
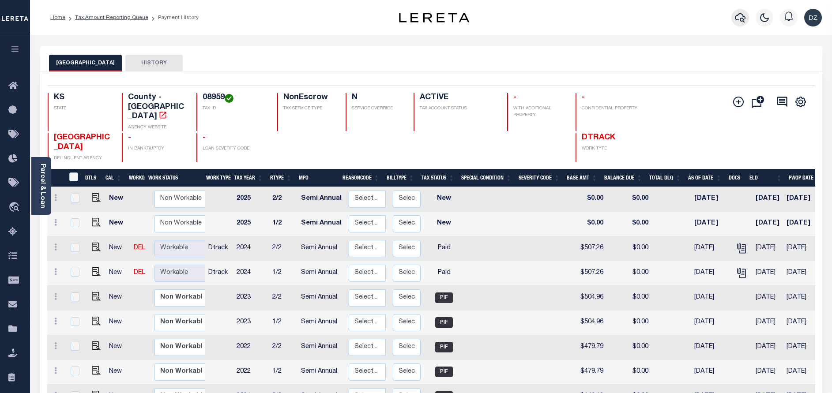
click at [740, 20] on icon "button" at bounding box center [740, 17] width 11 height 9
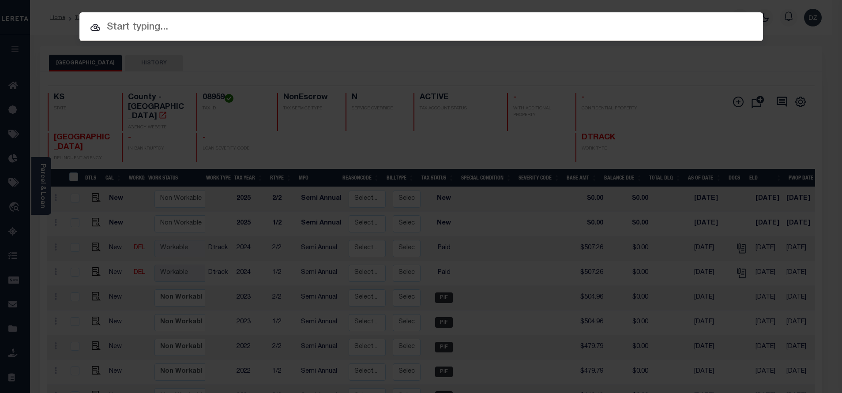
paste input "69951806"
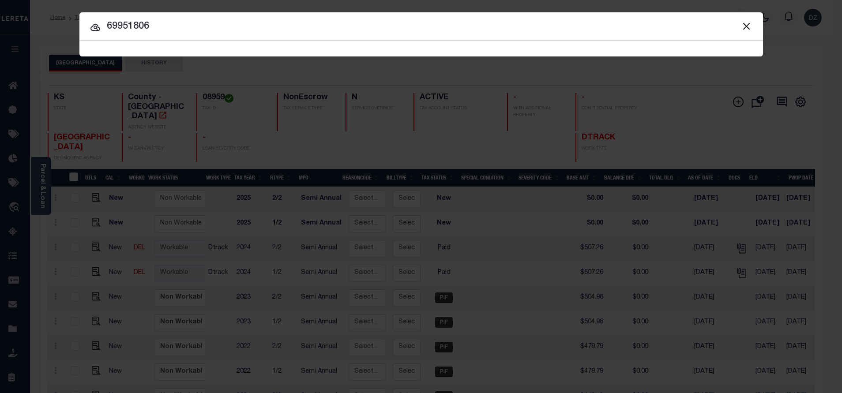
type input "69951806"
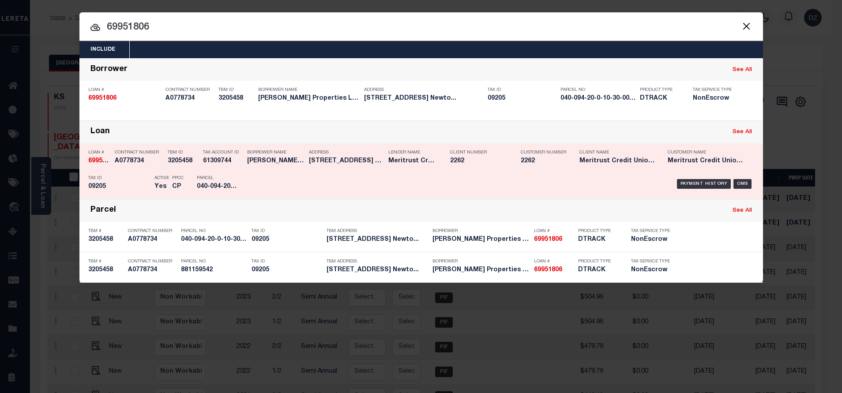
click at [705, 179] on div "Payment History OMS" at bounding box center [502, 184] width 504 height 26
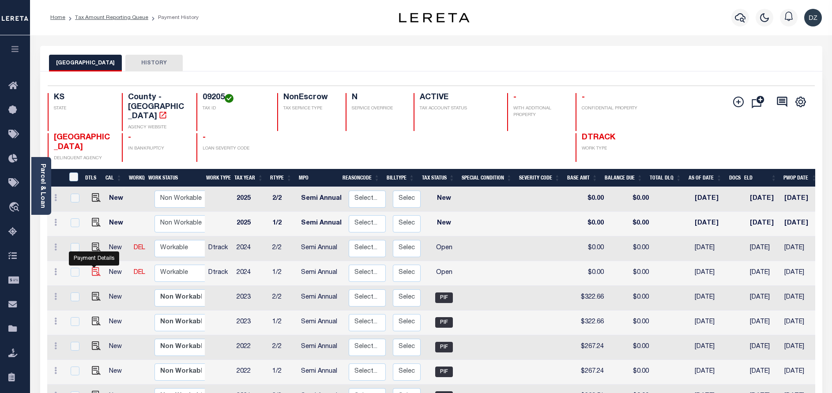
click at [94, 267] on img "" at bounding box center [96, 271] width 9 height 9
checkbox input "true"
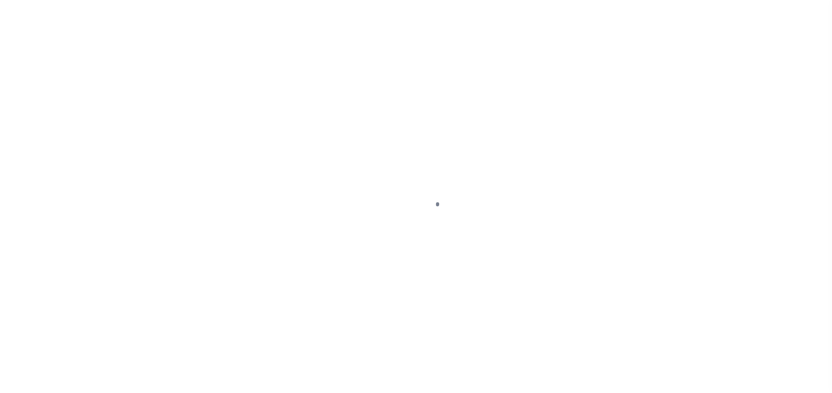
select select "OP2"
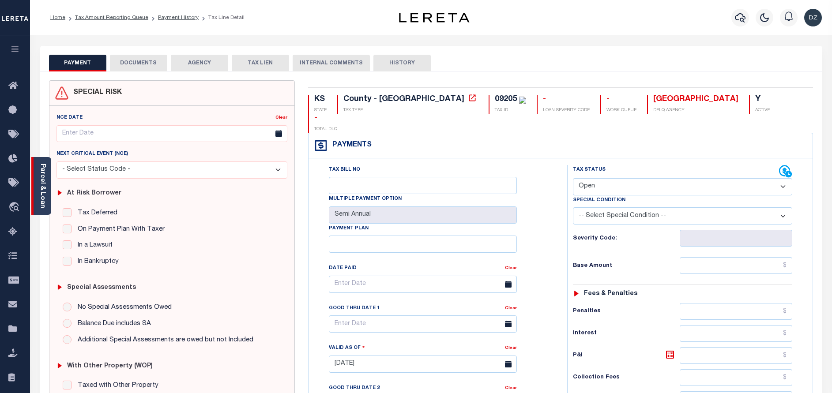
click at [44, 201] on link "Parcel & Loan" at bounding box center [42, 186] width 6 height 45
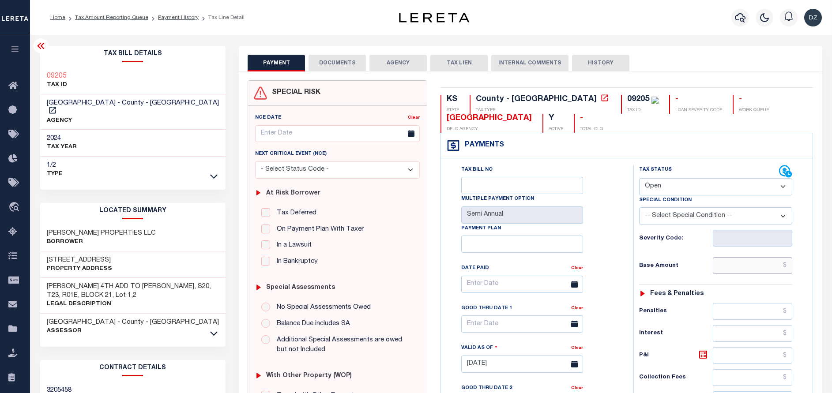
click at [765, 266] on input "text" at bounding box center [751, 265] width 79 height 17
paste input "316.90"
type input "$316.90"
type input "[DATE]"
click at [682, 194] on select "- Select Status Code - Open Due/Unpaid Paid Incomplete No Tax Due Internal Refu…" at bounding box center [715, 186] width 153 height 17
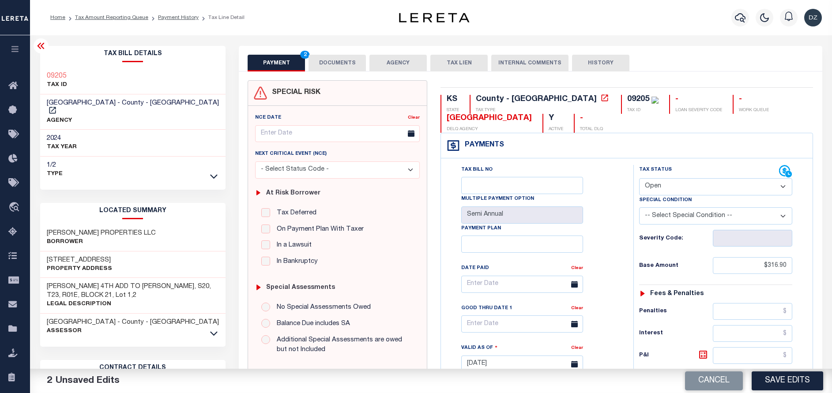
select select "PYD"
click at [639, 179] on select "- Select Status Code - Open Due/Unpaid Paid Incomplete No Tax Due Internal Refu…" at bounding box center [715, 186] width 153 height 17
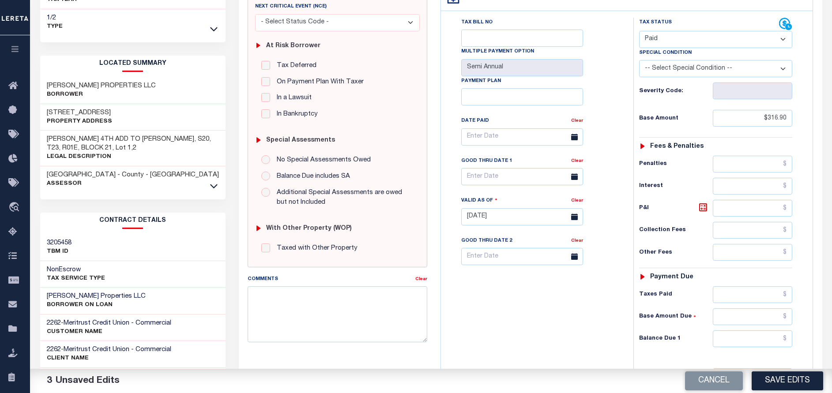
scroll to position [199, 0]
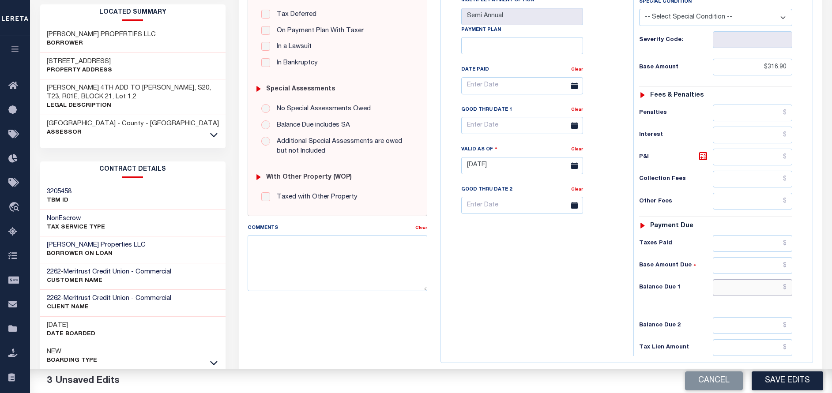
click at [749, 288] on input "text" at bounding box center [751, 287] width 79 height 17
type input "$0.00"
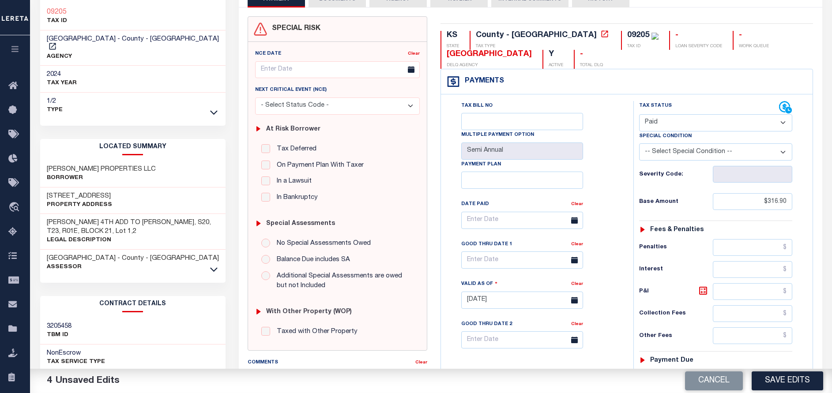
scroll to position [0, 0]
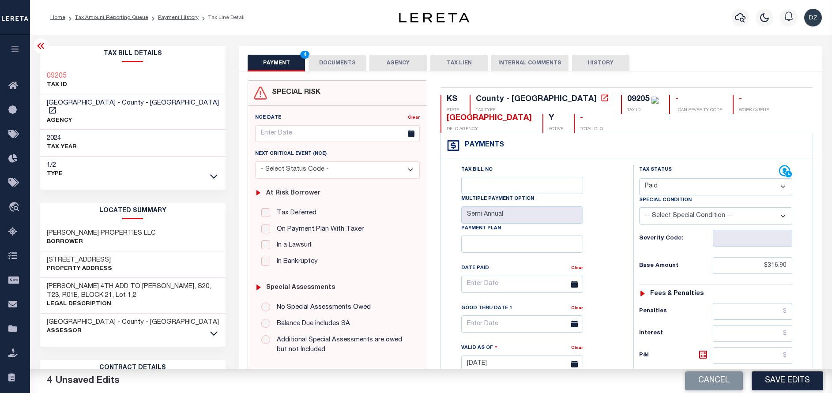
click at [339, 67] on button "DOCUMENTS" at bounding box center [336, 63] width 57 height 17
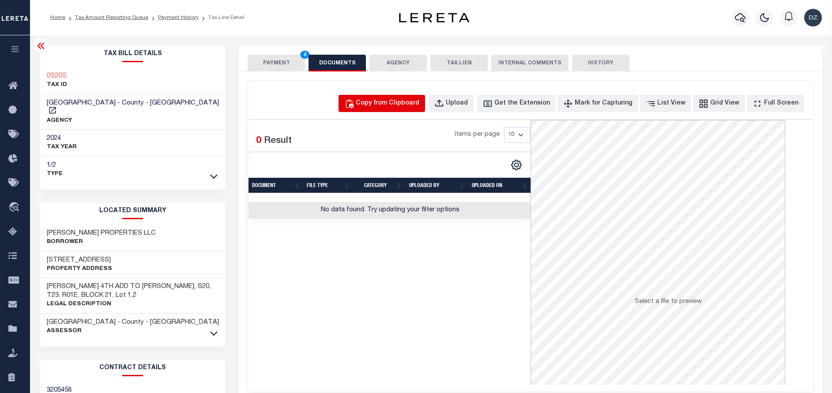
click at [407, 104] on div "Copy from Clipboard" at bounding box center [388, 104] width 64 height 10
select select "POP"
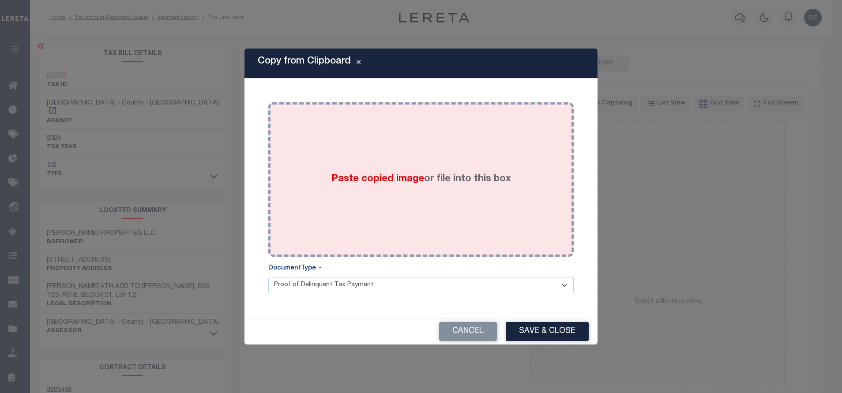
click at [424, 186] on label "Paste copied image or file into this box" at bounding box center [421, 179] width 180 height 15
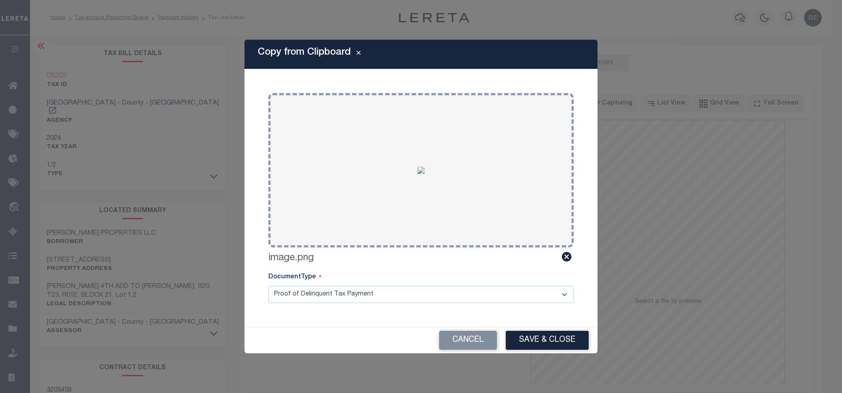
drag, startPoint x: 520, startPoint y: 340, endPoint x: 495, endPoint y: 330, distance: 26.7
click at [520, 341] on button "Save & Close" at bounding box center [547, 340] width 83 height 19
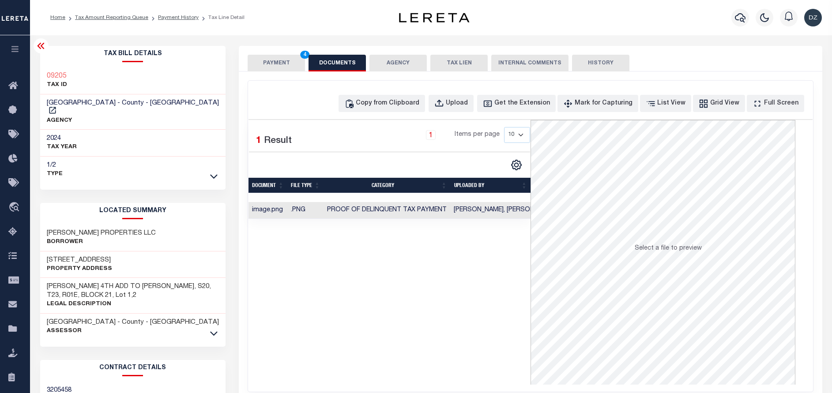
click at [281, 66] on button "PAYMENT 4" at bounding box center [275, 63] width 57 height 17
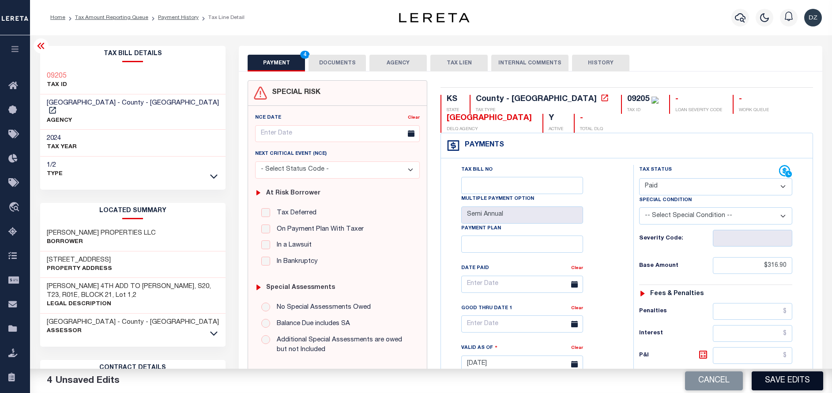
click at [779, 383] on button "Save Edits" at bounding box center [786, 380] width 71 height 19
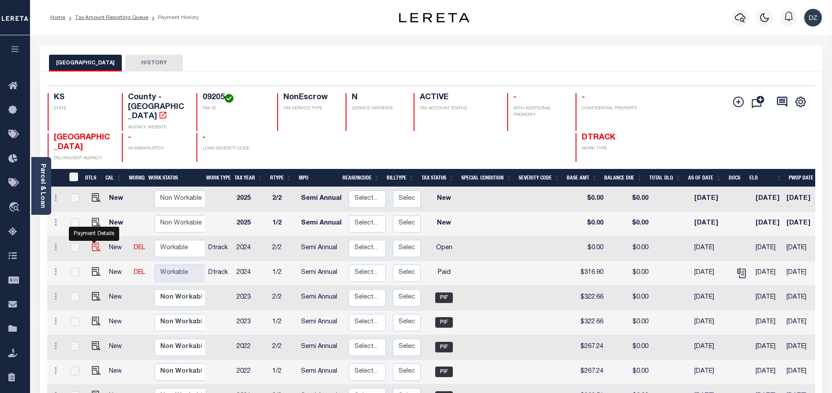
click at [94, 243] on img "" at bounding box center [96, 247] width 9 height 9
checkbox input "true"
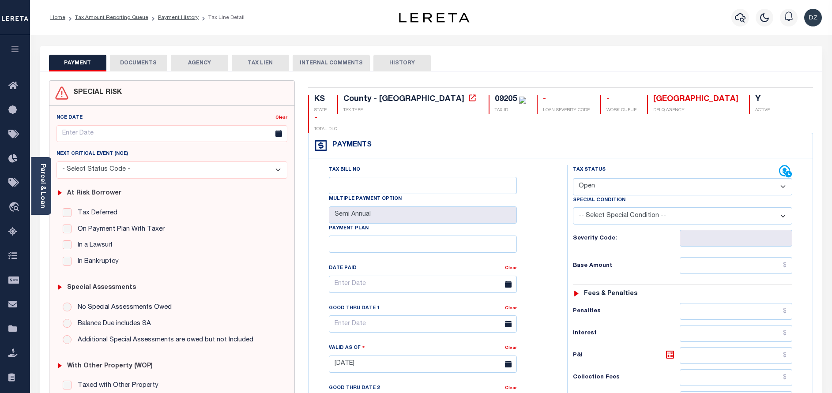
click at [606, 178] on select "- Select Status Code - Open Due/Unpaid Paid Incomplete No Tax Due Internal Refu…" at bounding box center [682, 186] width 219 height 17
select select "DUE"
click at [573, 178] on select "- Select Status Code - Open Due/Unpaid Paid Incomplete No Tax Due Internal Refu…" at bounding box center [682, 186] width 219 height 17
type input "[DATE]"
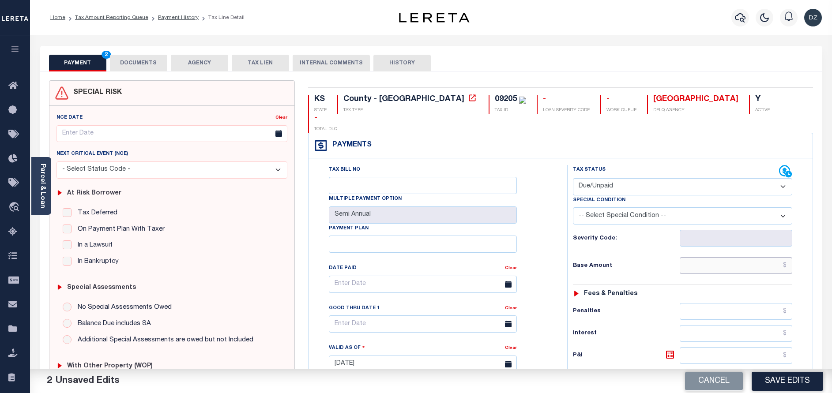
click at [737, 257] on input "text" at bounding box center [735, 265] width 112 height 17
type input "$316.90"
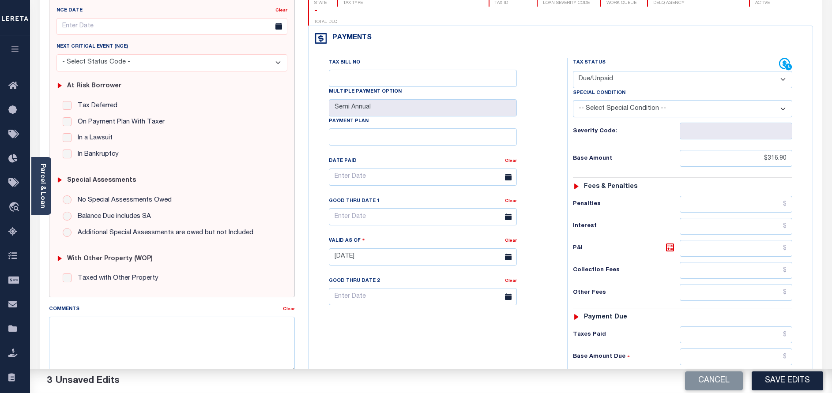
scroll to position [132, 0]
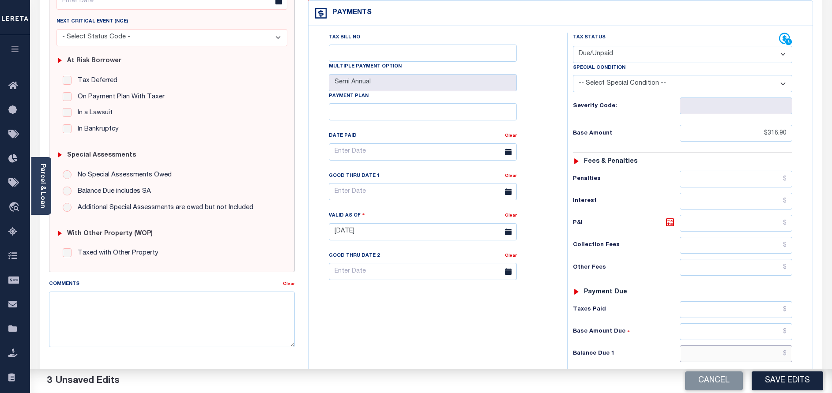
click at [759, 345] on input "text" at bounding box center [735, 353] width 112 height 17
paste input "344.55"
type input "$344.55"
click at [671, 217] on icon at bounding box center [669, 222] width 11 height 11
type input "$27.65"
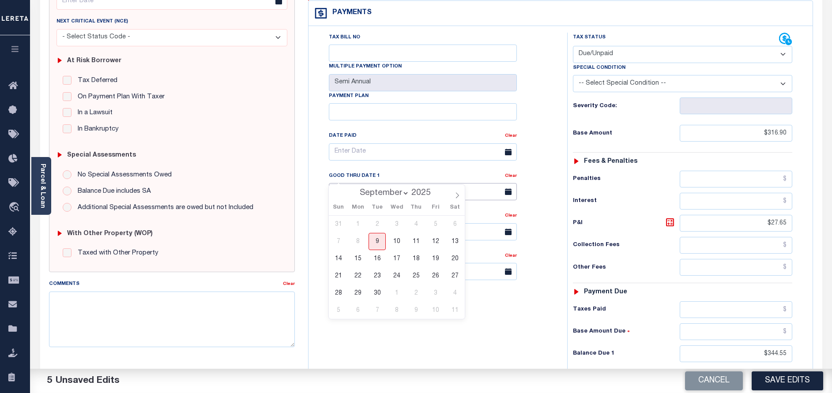
click at [368, 183] on input "text" at bounding box center [423, 191] width 188 height 17
click at [374, 292] on span "30" at bounding box center [376, 293] width 17 height 17
type input "[DATE]"
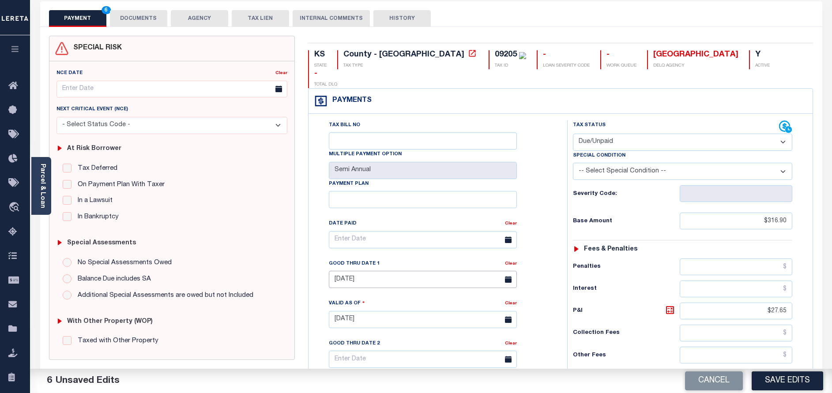
scroll to position [0, 0]
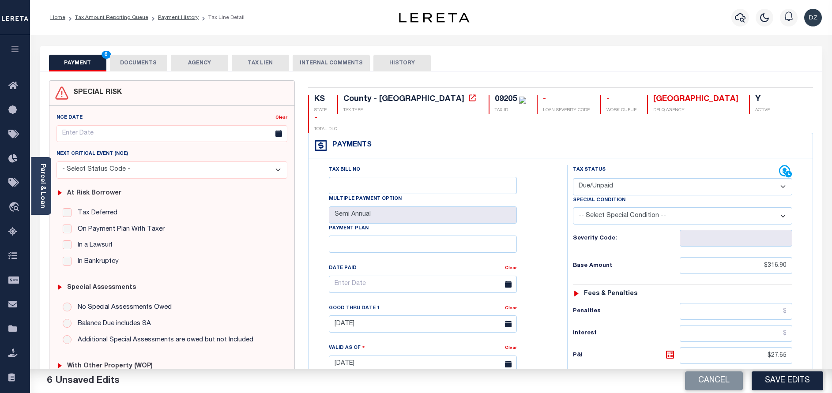
click at [148, 60] on button "DOCUMENTS" at bounding box center [138, 63] width 57 height 17
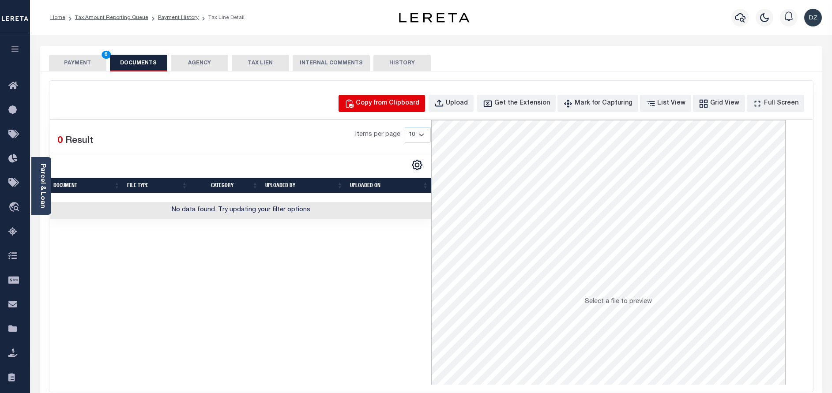
click at [418, 104] on div "Copy from Clipboard" at bounding box center [388, 104] width 64 height 10
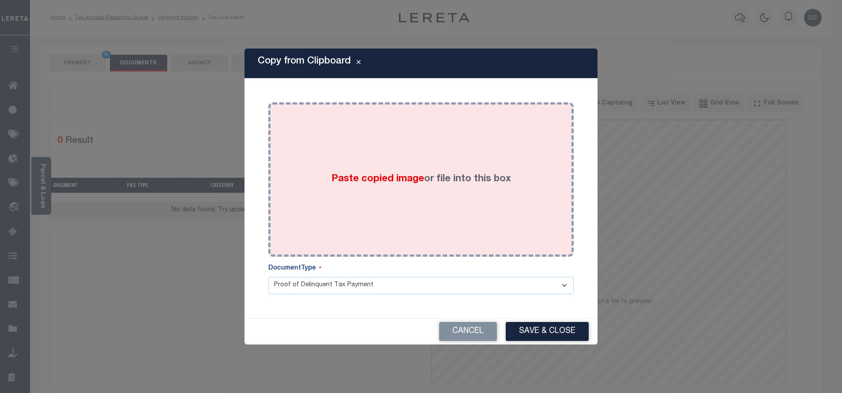
click at [422, 164] on div "Paste copied image or file into this box" at bounding box center [421, 179] width 292 height 141
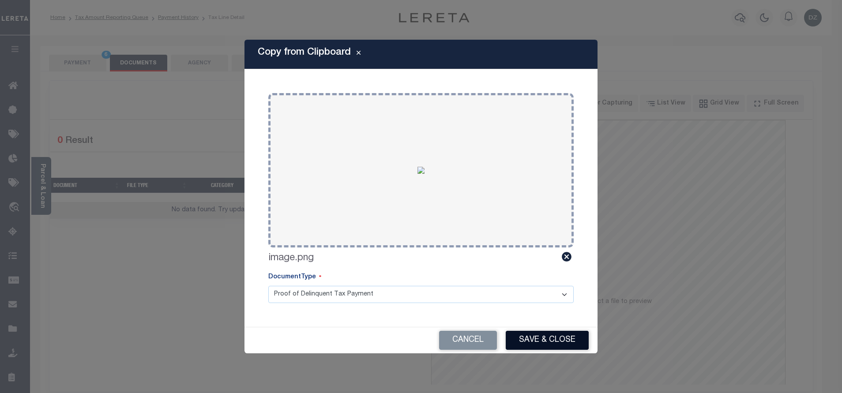
click at [542, 342] on button "Save & Close" at bounding box center [547, 340] width 83 height 19
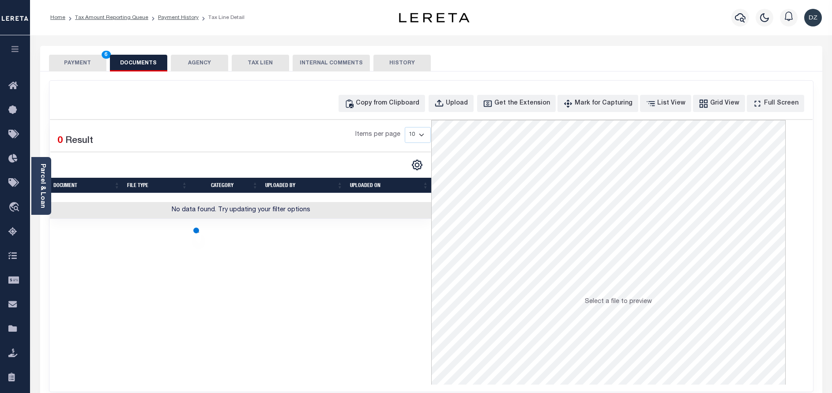
click at [80, 65] on button "PAYMENT 6" at bounding box center [77, 63] width 57 height 17
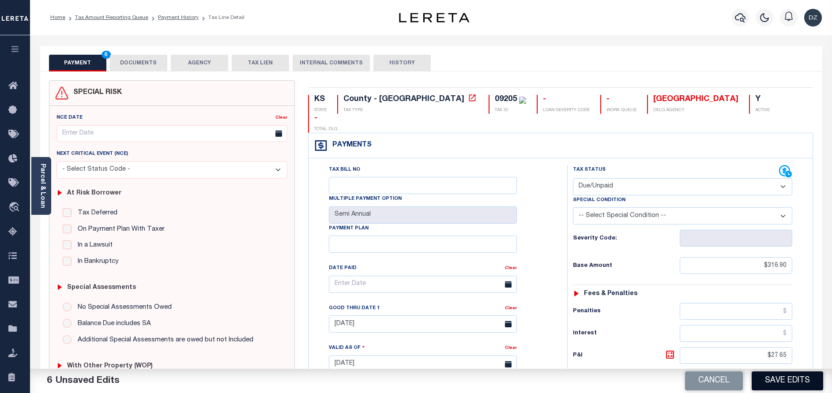
click at [780, 382] on button "Save Edits" at bounding box center [786, 380] width 71 height 19
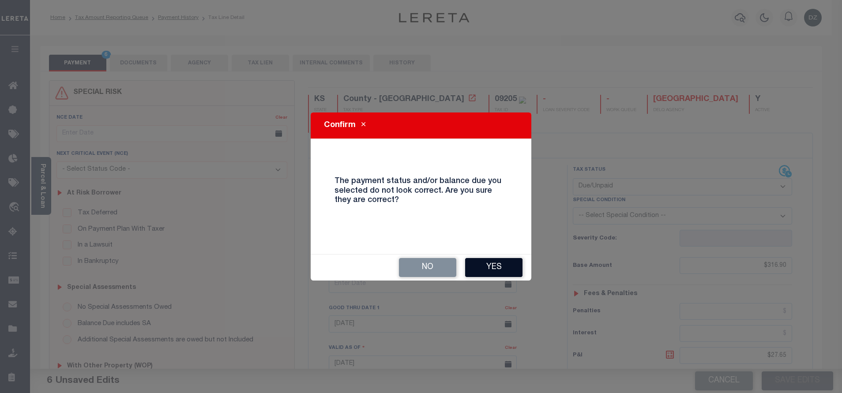
click at [508, 266] on button "Yes" at bounding box center [493, 267] width 57 height 19
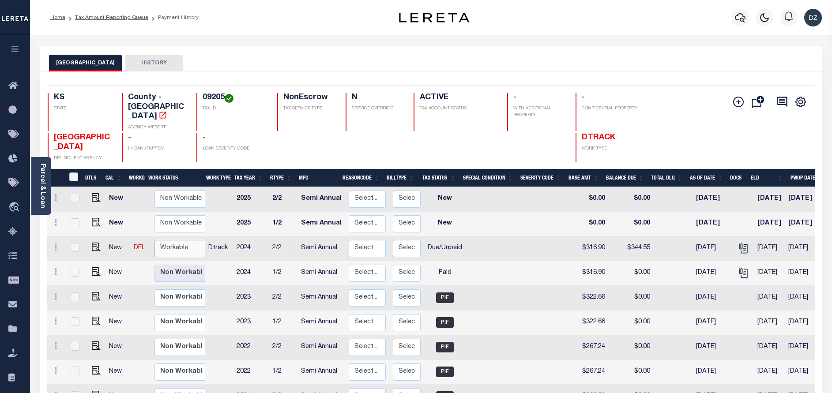
click at [168, 240] on select "Non Workable Workable" at bounding box center [180, 248] width 53 height 17
checkbox input "true"
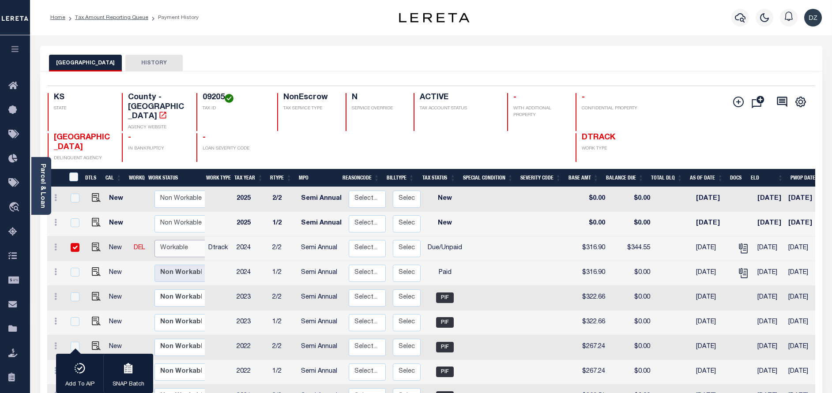
select select "true"
click at [154, 240] on select "Non Workable Workable" at bounding box center [180, 248] width 53 height 17
checkbox input "false"
